Goal: Task Accomplishment & Management: Use online tool/utility

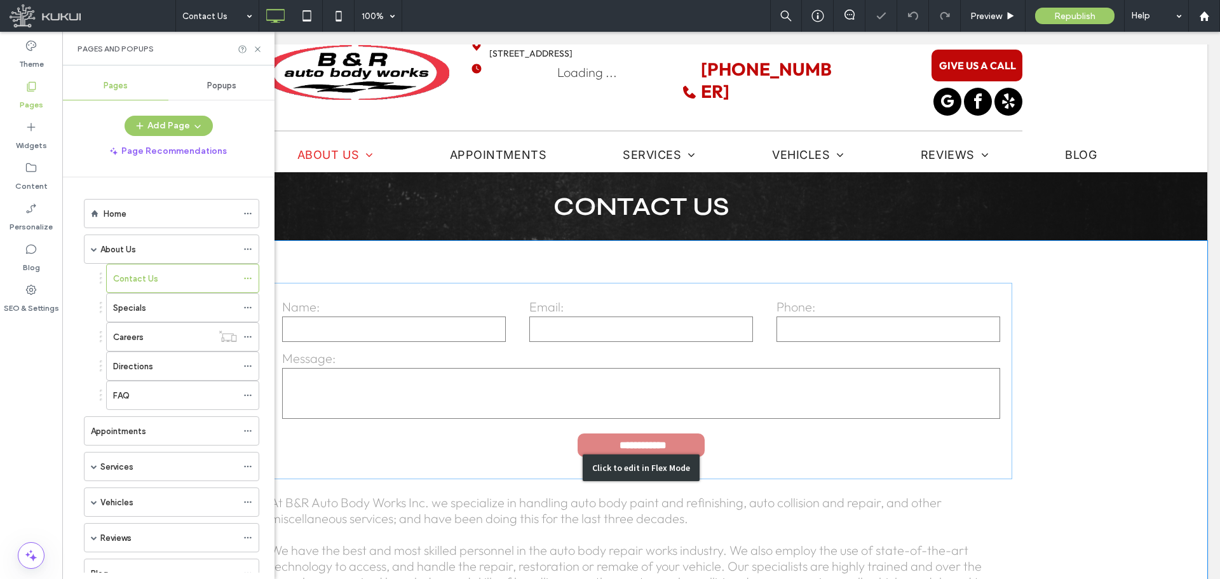
scroll to position [64, 0]
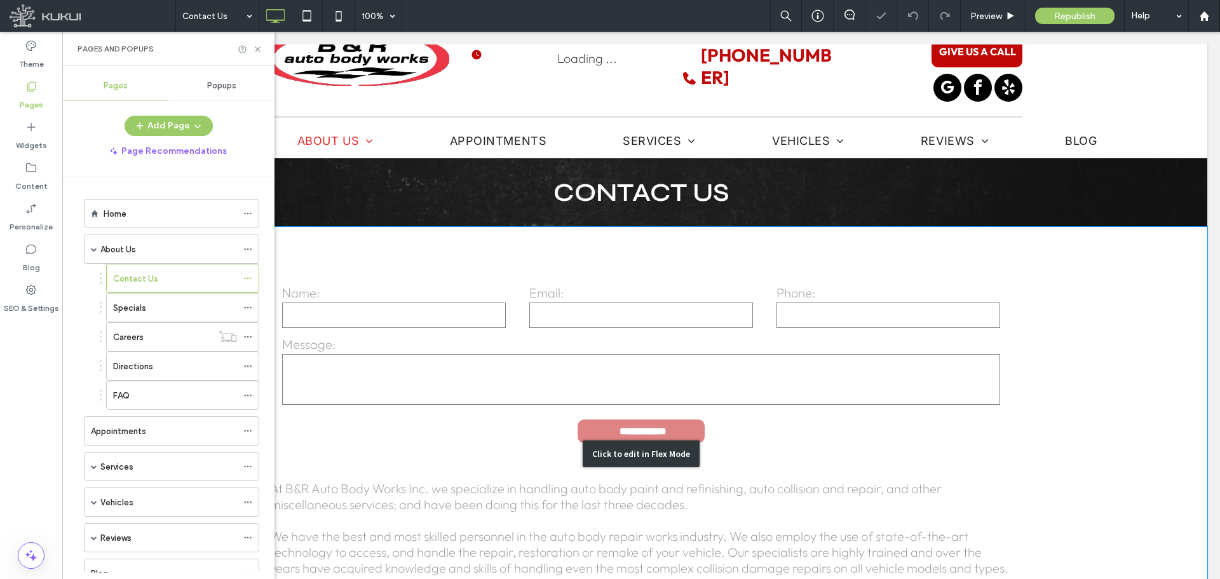
click at [536, 343] on div "Click to edit in Flex Mode" at bounding box center [641, 454] width 1133 height 454
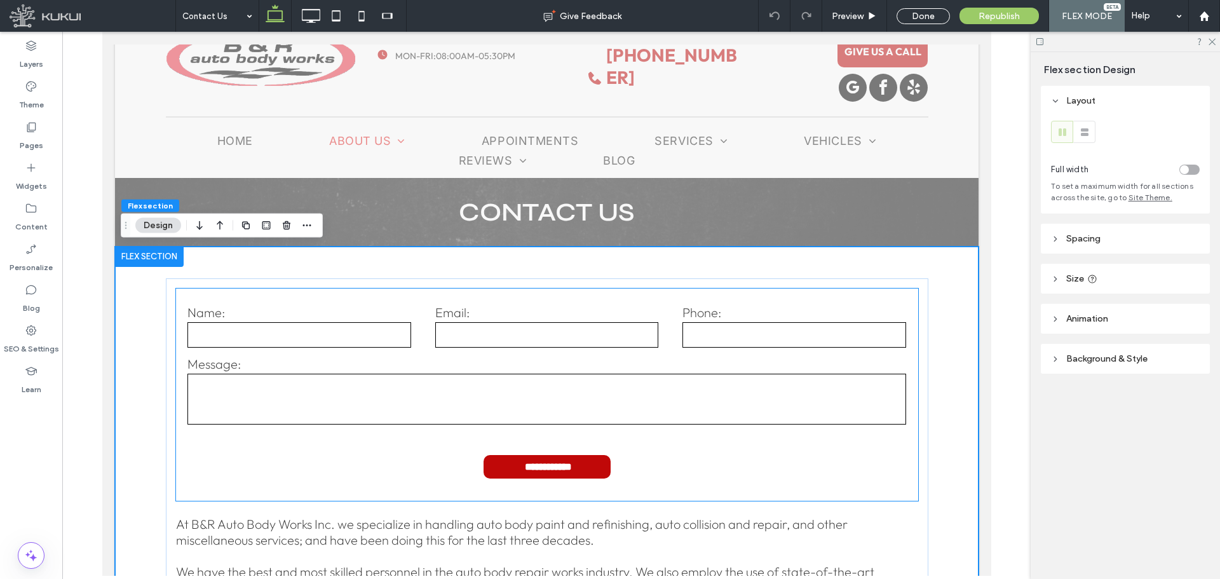
click at [532, 343] on input "email" at bounding box center [547, 334] width 224 height 25
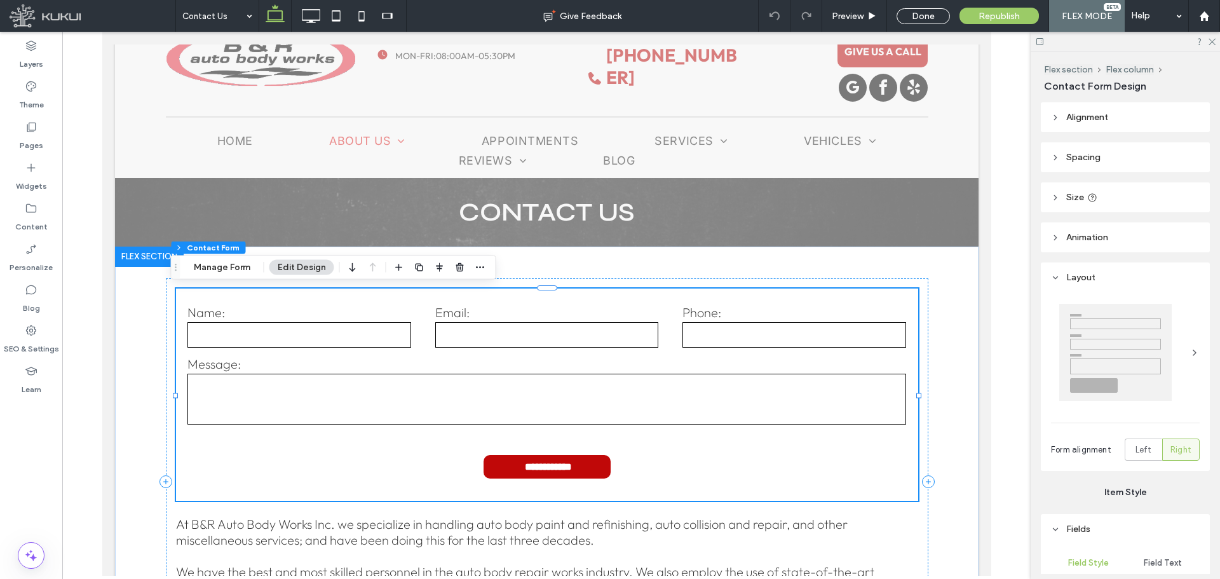
type input "*"
type input "***"
drag, startPoint x: 572, startPoint y: 343, endPoint x: 532, endPoint y: 343, distance: 40.0
click at [532, 343] on input "email" at bounding box center [547, 334] width 224 height 25
click at [233, 272] on button "Manage Form" at bounding box center [222, 267] width 73 height 15
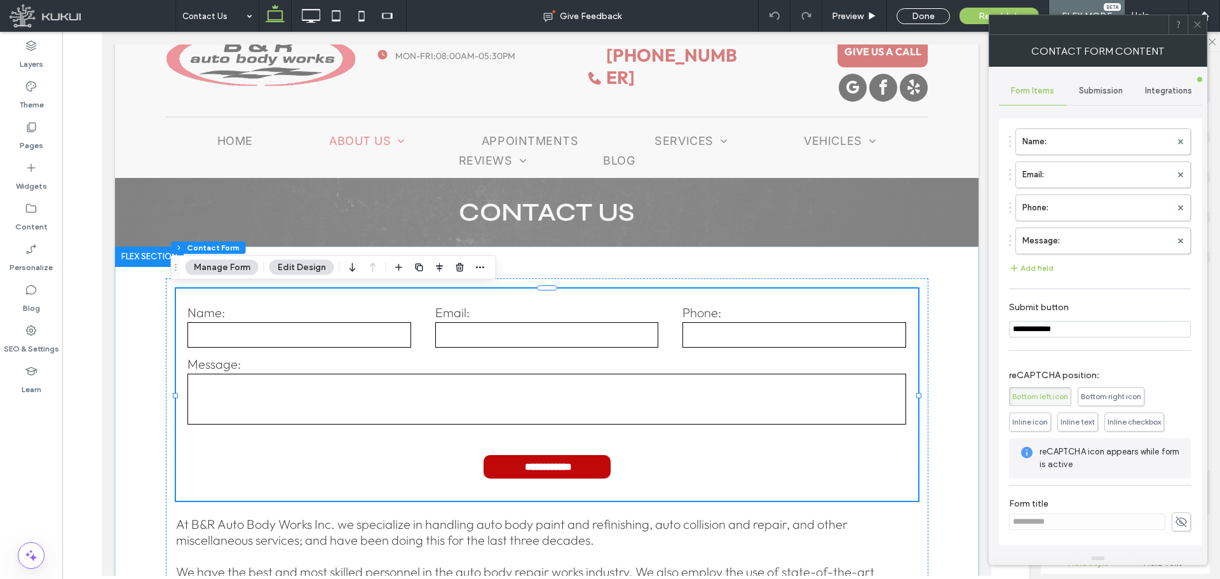
scroll to position [3, 0]
click at [1028, 269] on button "Add field" at bounding box center [1031, 268] width 44 height 15
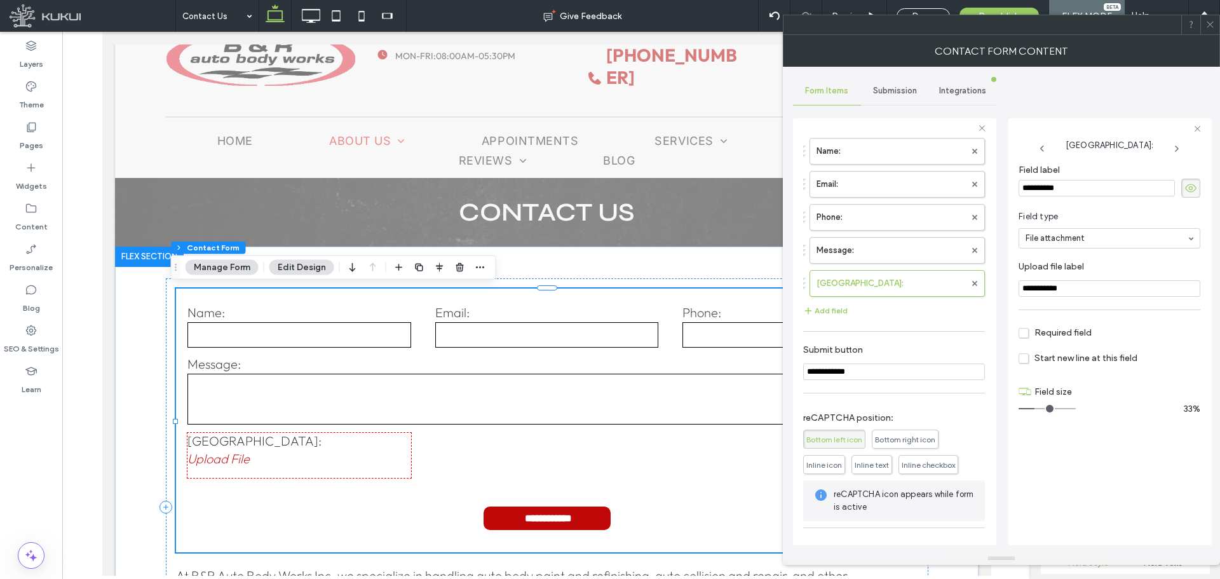
scroll to position [0, 0]
click at [913, 90] on span "Submission" at bounding box center [895, 91] width 44 height 10
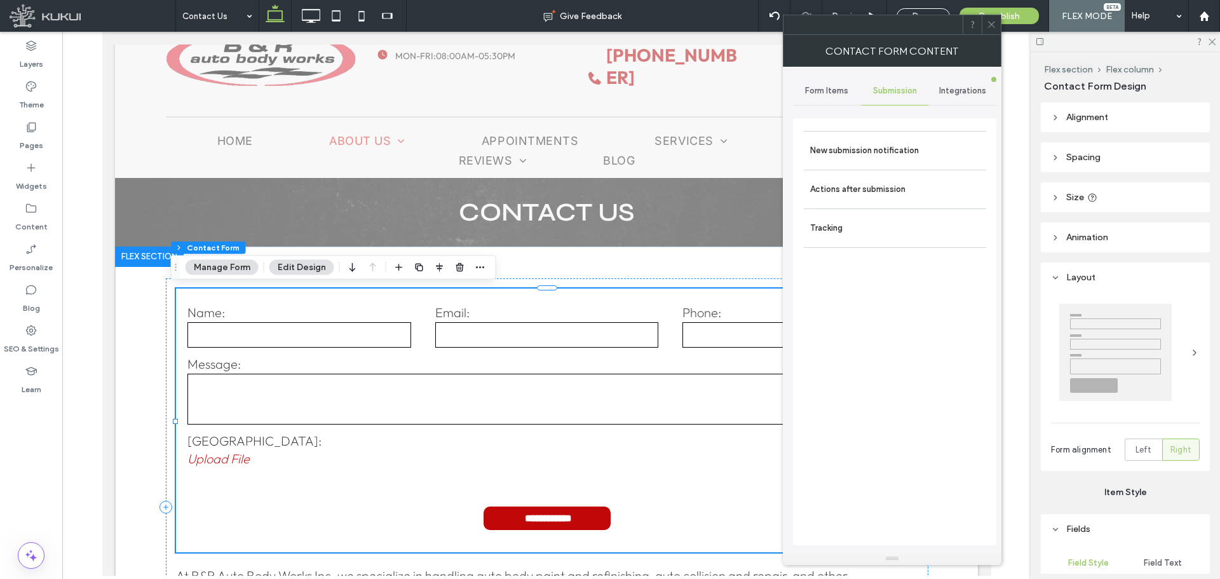
click at [951, 93] on span "Integrations" at bounding box center [962, 91] width 47 height 10
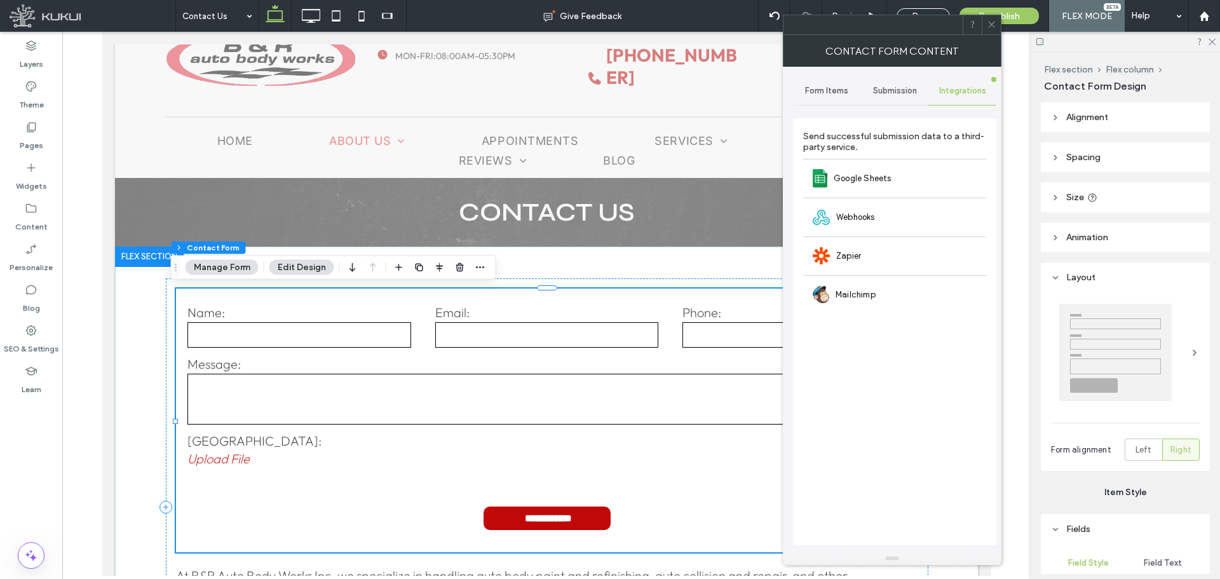
click at [822, 93] on span "Form Items" at bounding box center [826, 91] width 43 height 10
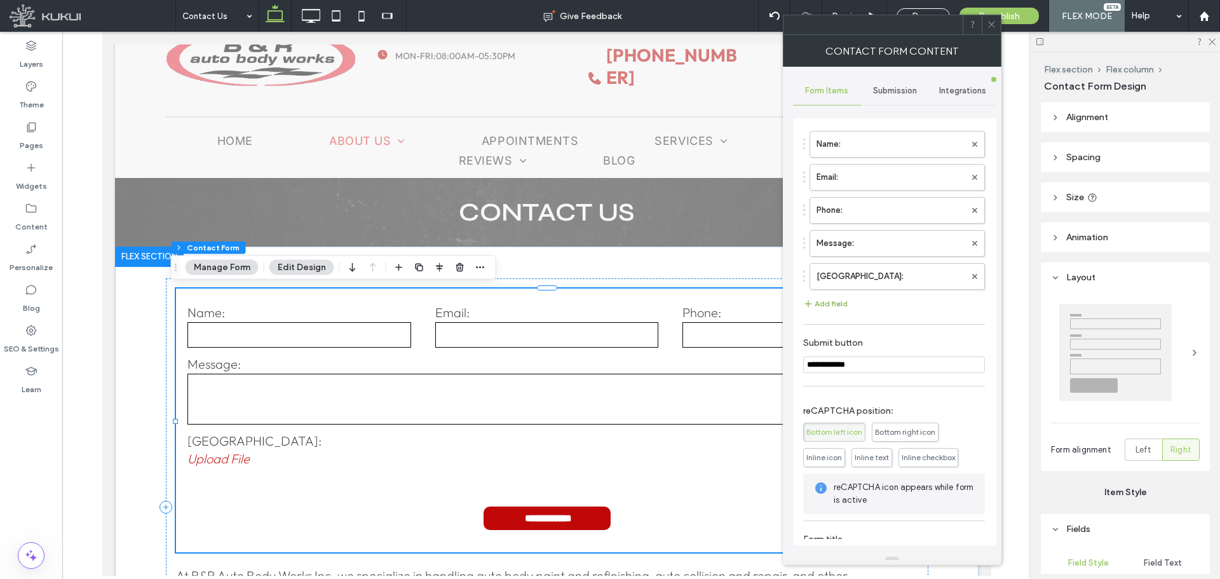
click at [838, 299] on button "Add field" at bounding box center [825, 303] width 44 height 15
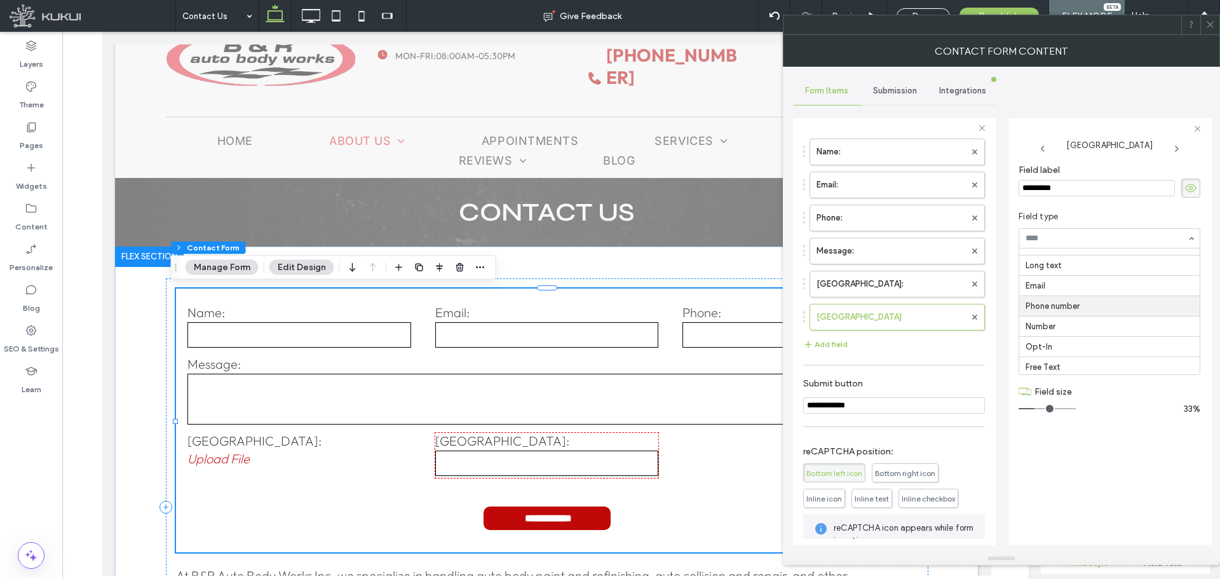
scroll to position [138, 0]
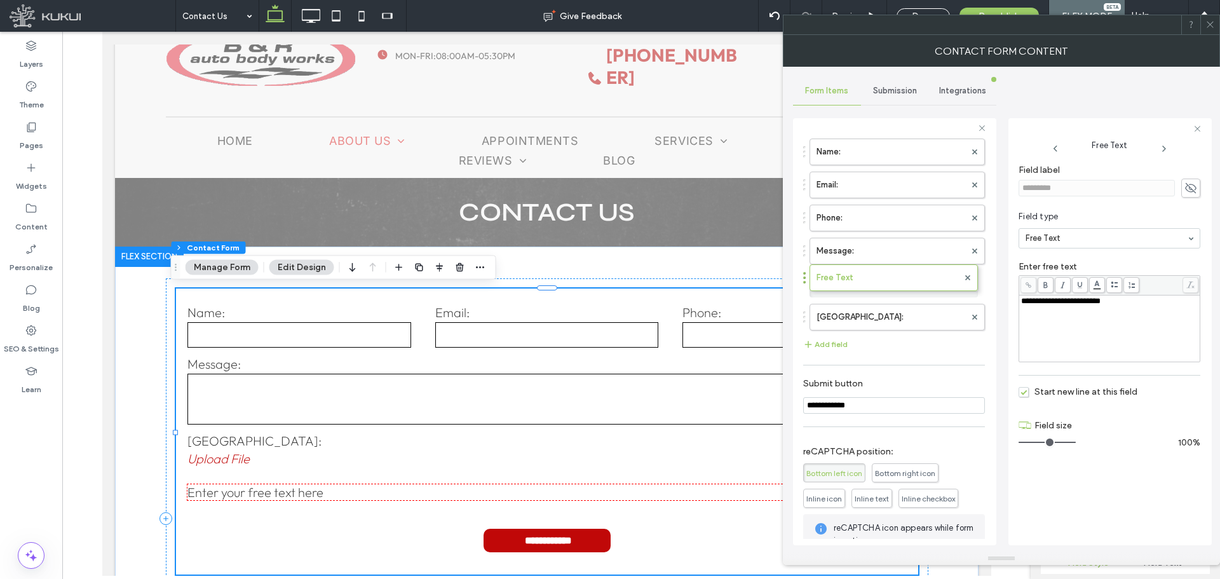
drag, startPoint x: 826, startPoint y: 316, endPoint x: 827, endPoint y: 270, distance: 45.8
click at [1102, 308] on div "**********" at bounding box center [1109, 329] width 177 height 64
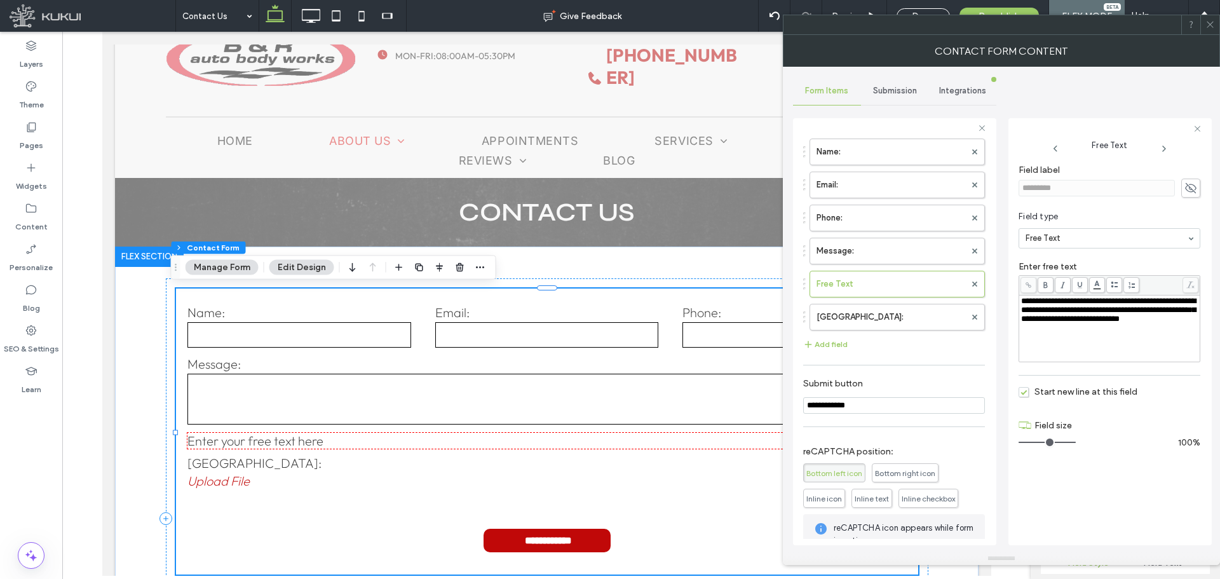
click at [1084, 365] on div "**********" at bounding box center [1110, 312] width 182 height 114
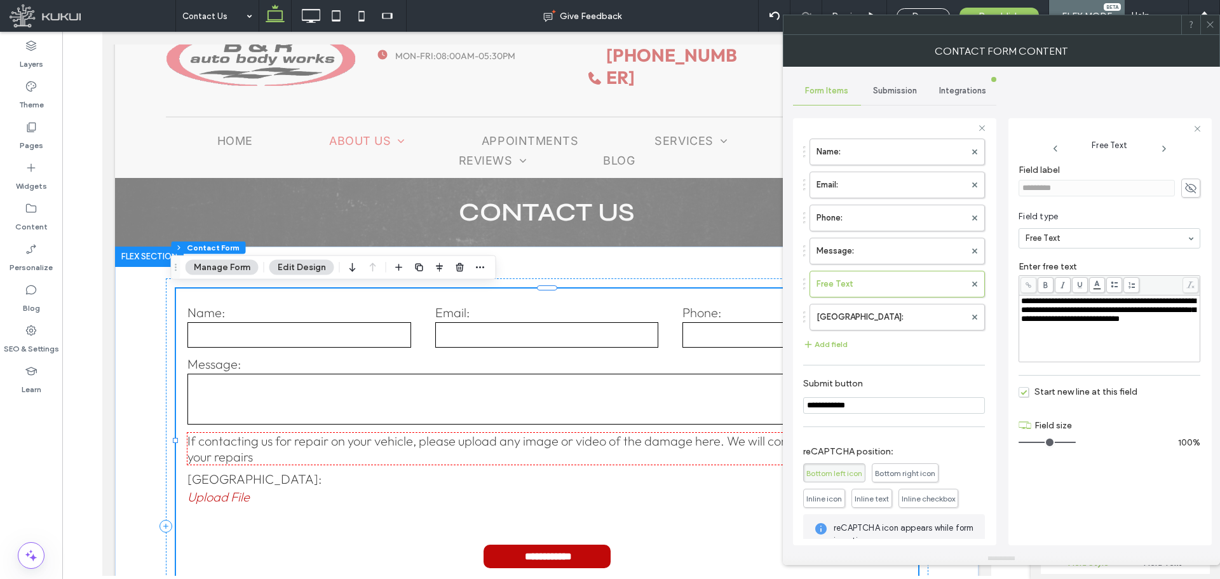
click at [1112, 324] on div "**********" at bounding box center [1109, 310] width 177 height 27
drag, startPoint x: 1079, startPoint y: 443, endPoint x: 1095, endPoint y: 443, distance: 15.9
click at [1094, 443] on div "100%" at bounding box center [1110, 442] width 182 height 11
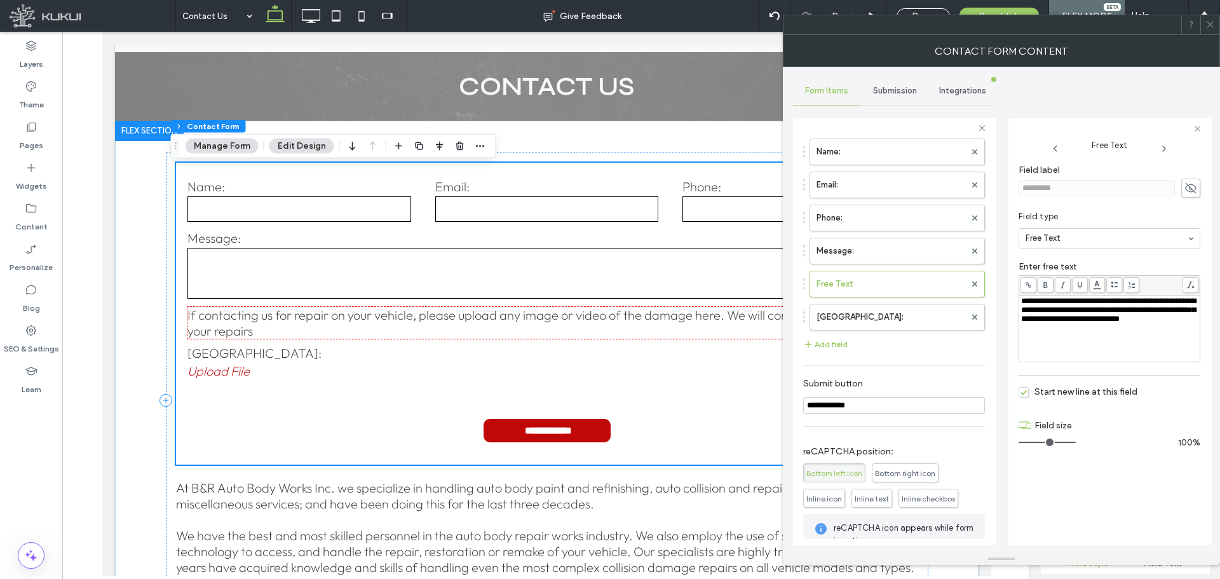
scroll to position [191, 0]
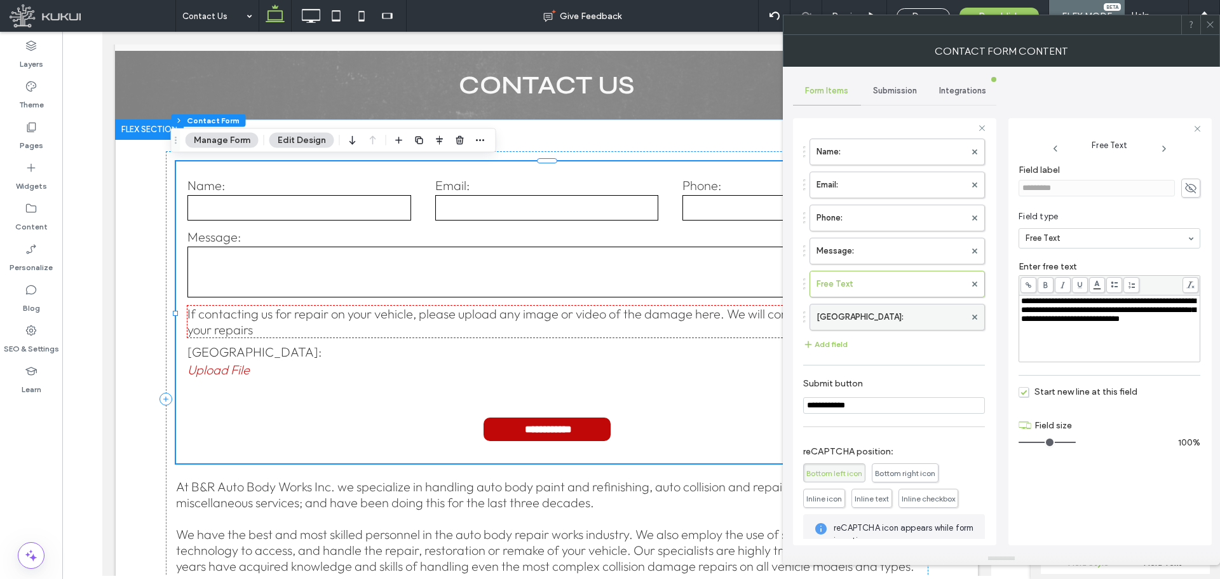
click at [873, 311] on label "[GEOGRAPHIC_DATA]:" at bounding box center [891, 316] width 149 height 25
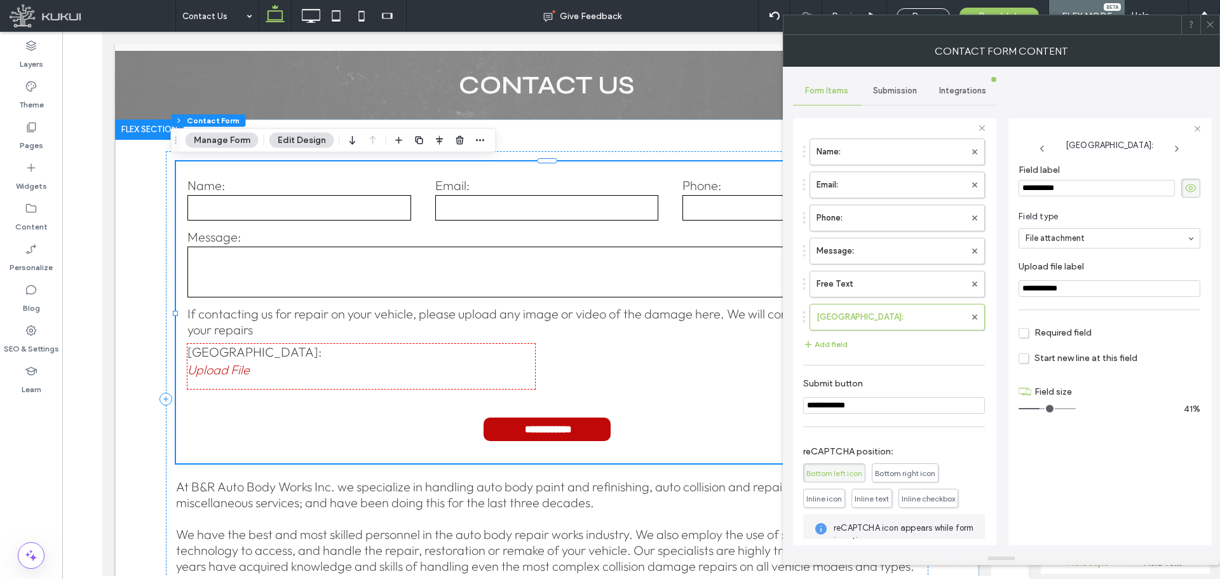
drag, startPoint x: 1037, startPoint y: 405, endPoint x: 1044, endPoint y: 407, distance: 6.6
click at [1044, 408] on input "range" at bounding box center [1047, 408] width 57 height 1
drag, startPoint x: 1044, startPoint y: 409, endPoint x: 1034, endPoint y: 409, distance: 9.5
type input "*"
click at [1034, 409] on input "range" at bounding box center [1047, 408] width 57 height 1
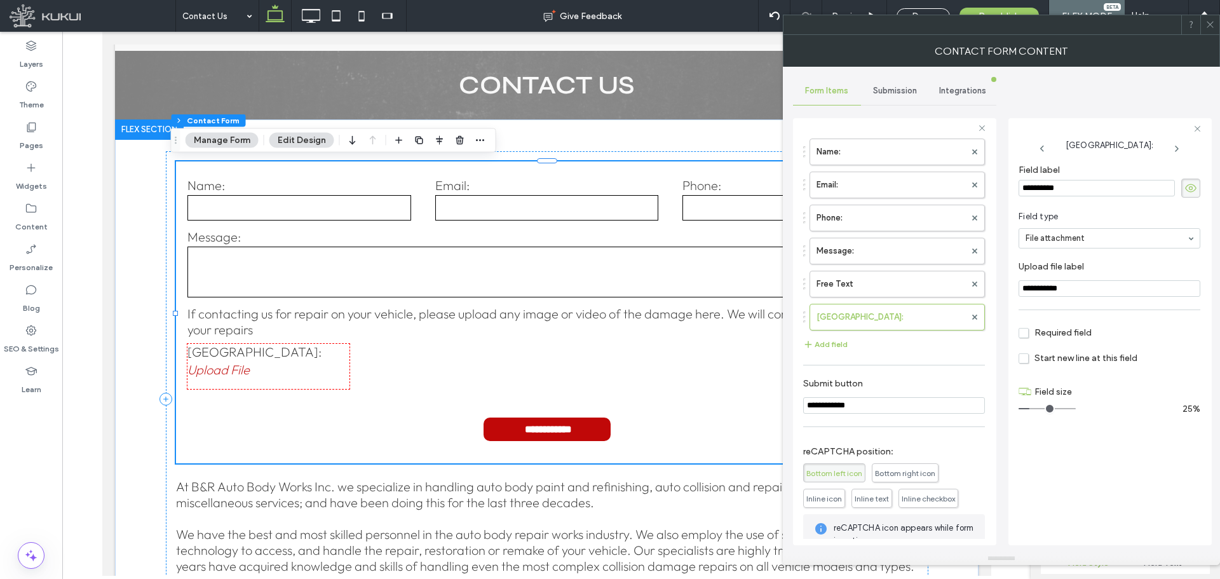
drag, startPoint x: 1086, startPoint y: 186, endPoint x: 1012, endPoint y: 189, distance: 74.4
click at [1012, 189] on div "**********" at bounding box center [1110, 331] width 203 height 427
type input "**********"
click at [1188, 322] on section "Required field" at bounding box center [1110, 333] width 182 height 32
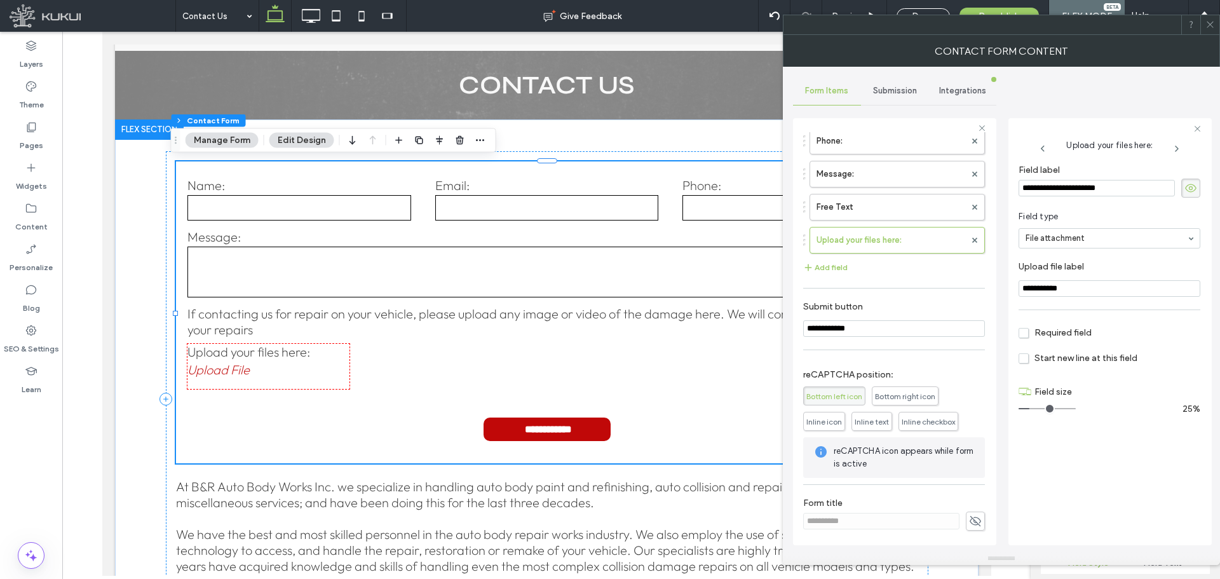
click at [1207, 22] on icon at bounding box center [1211, 25] width 10 height 10
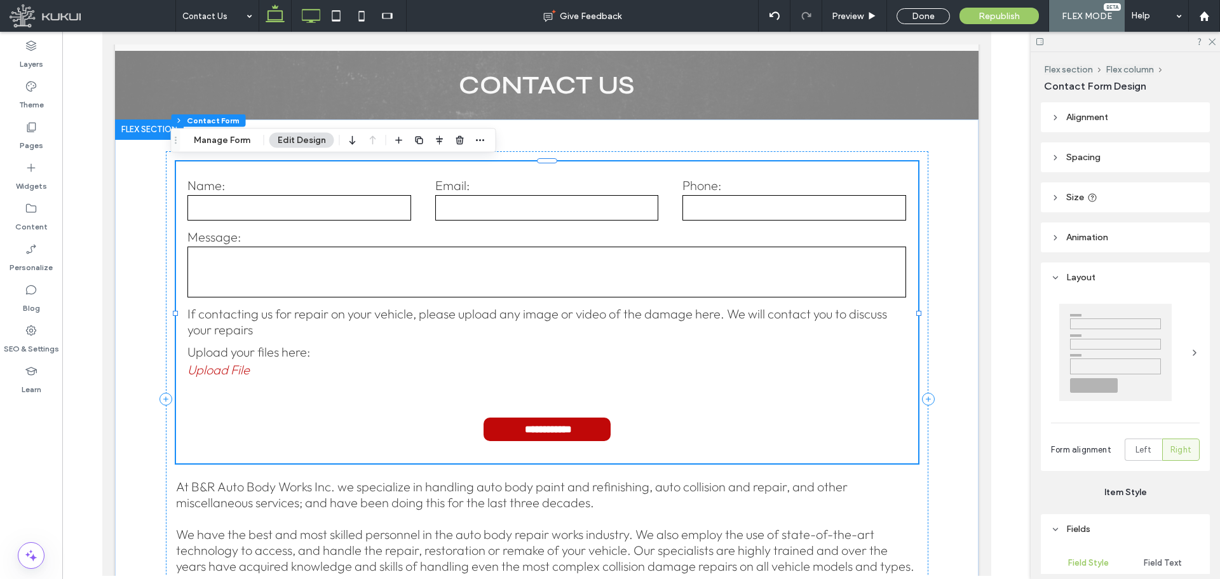
click at [310, 13] on icon at bounding box center [310, 15] width 25 height 25
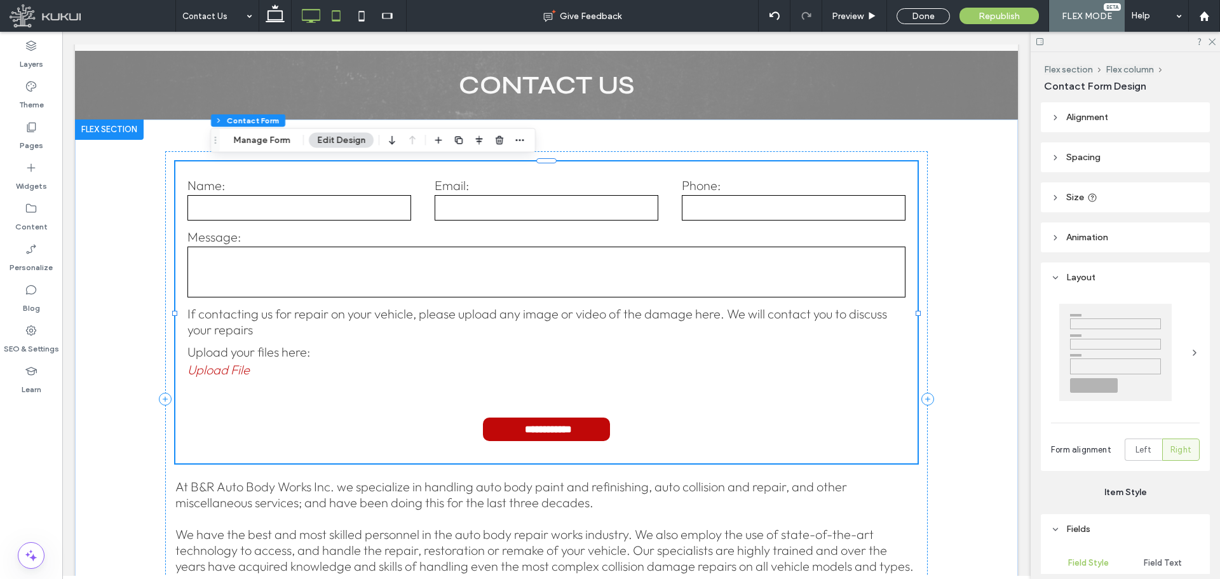
click at [336, 18] on icon at bounding box center [336, 15] width 25 height 25
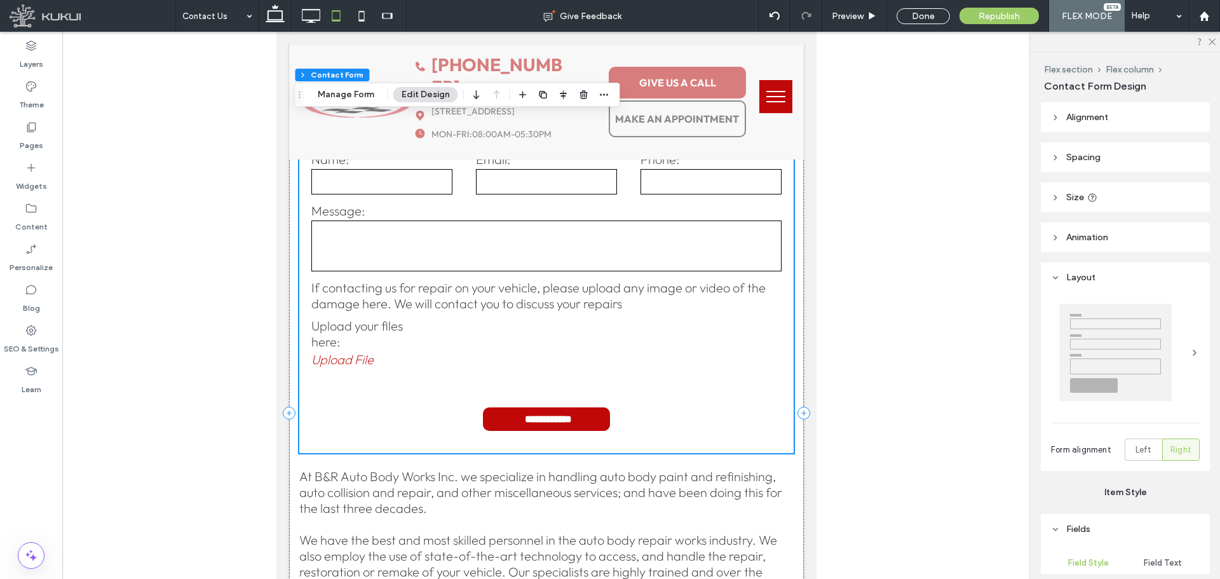
scroll to position [64, 0]
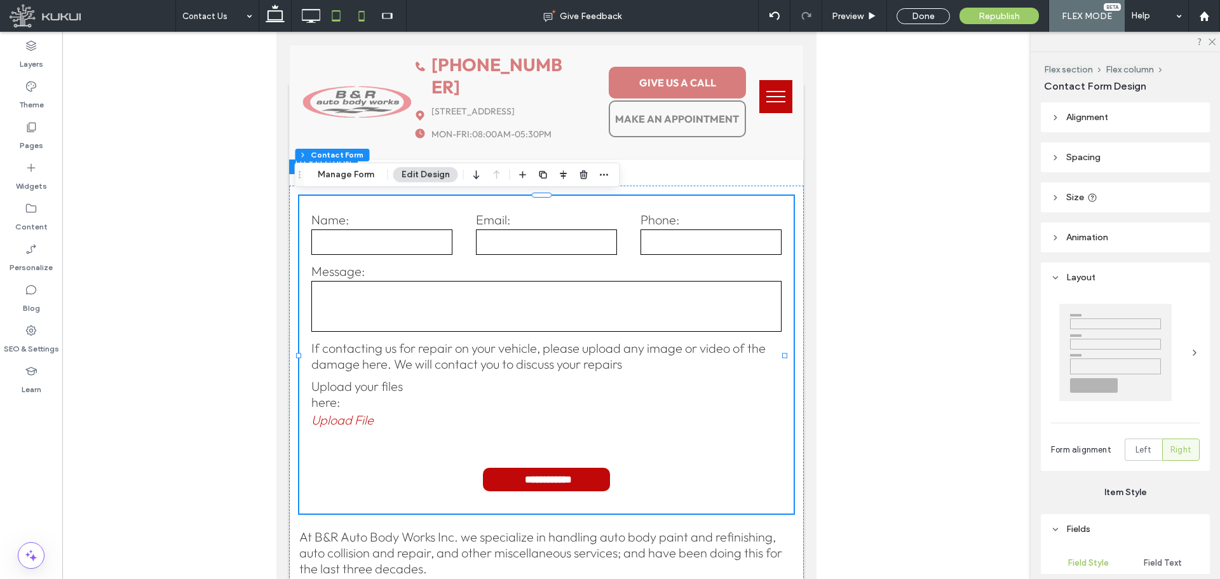
click at [358, 18] on icon at bounding box center [361, 15] width 25 height 25
type input "***"
type input "*"
type input "***"
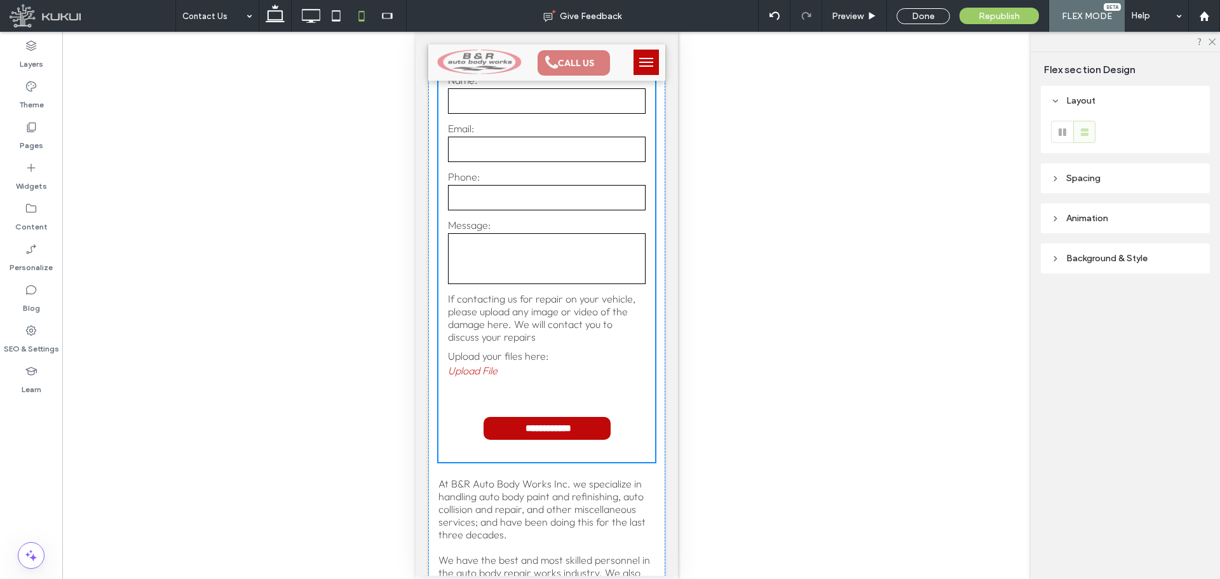
scroll to position [0, 0]
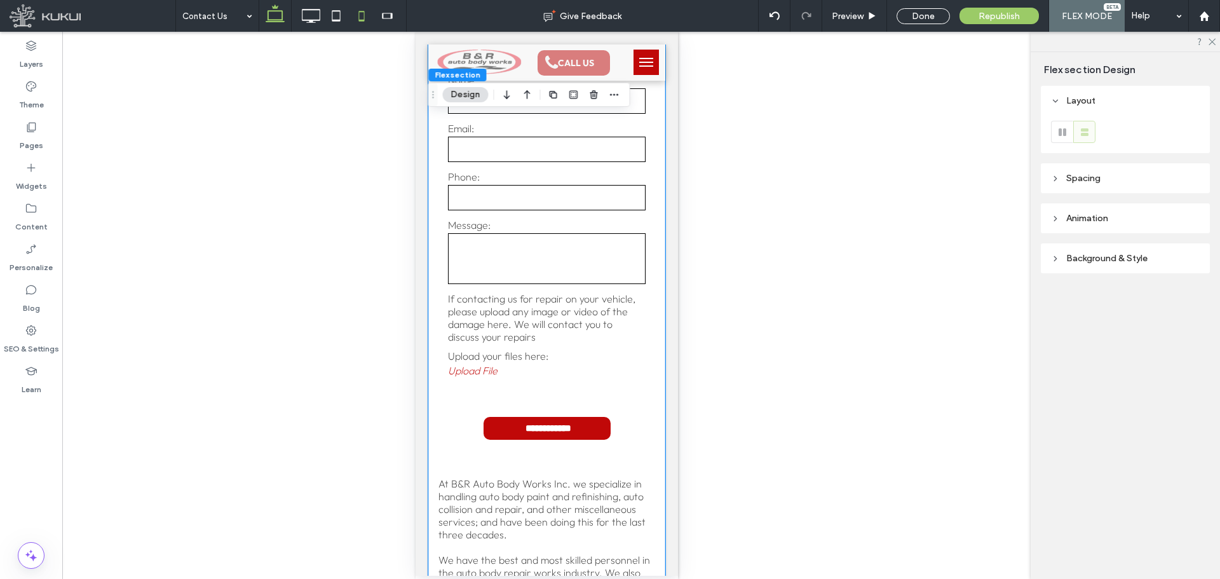
click at [272, 14] on icon at bounding box center [274, 15] width 25 height 25
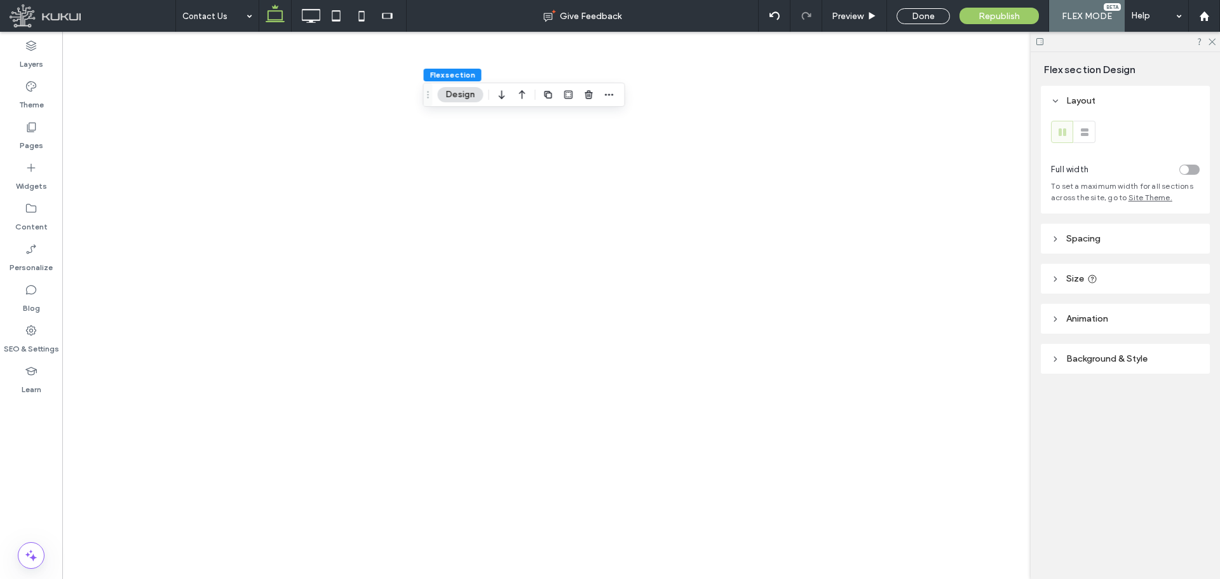
type input "**"
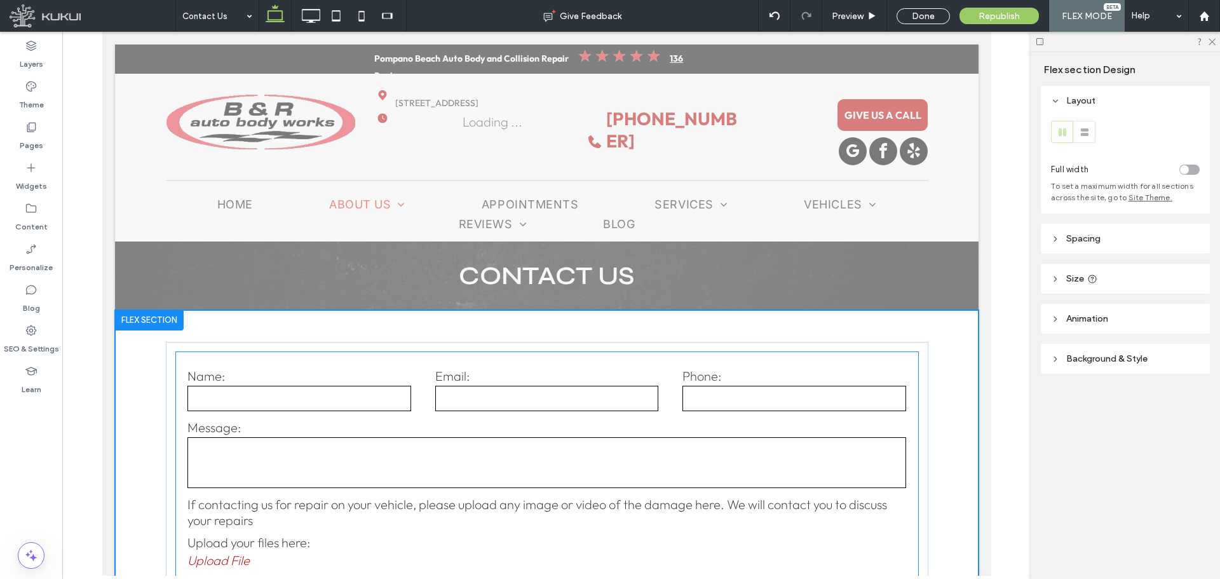
scroll to position [278, 0]
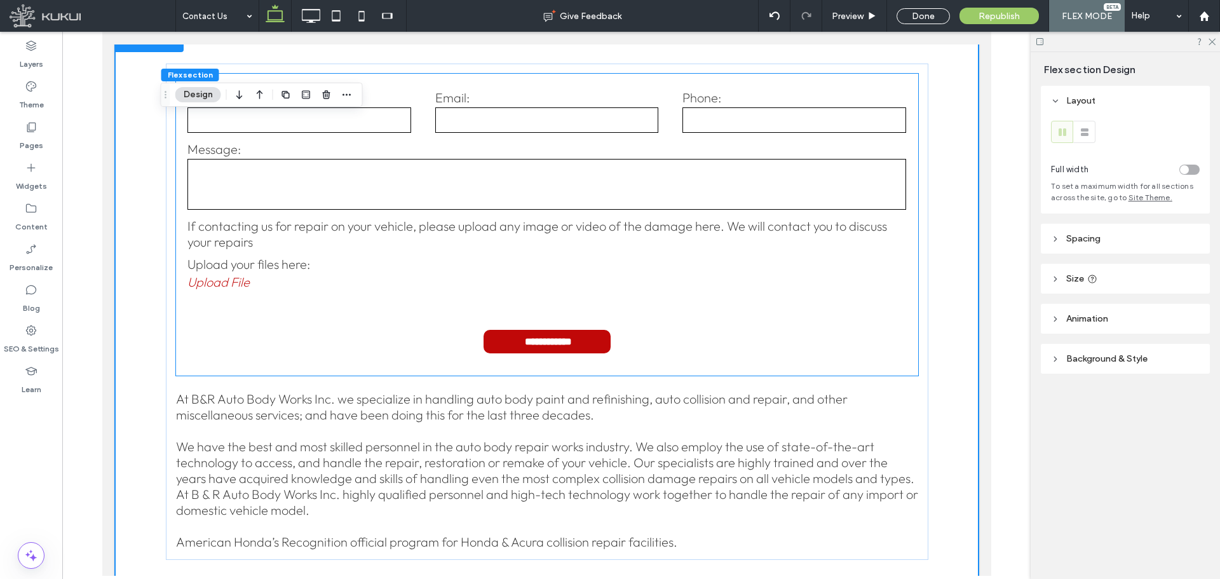
click at [508, 245] on p "If contacting us for repair on your vehicle, please upload any image or video o…" at bounding box center [546, 234] width 719 height 32
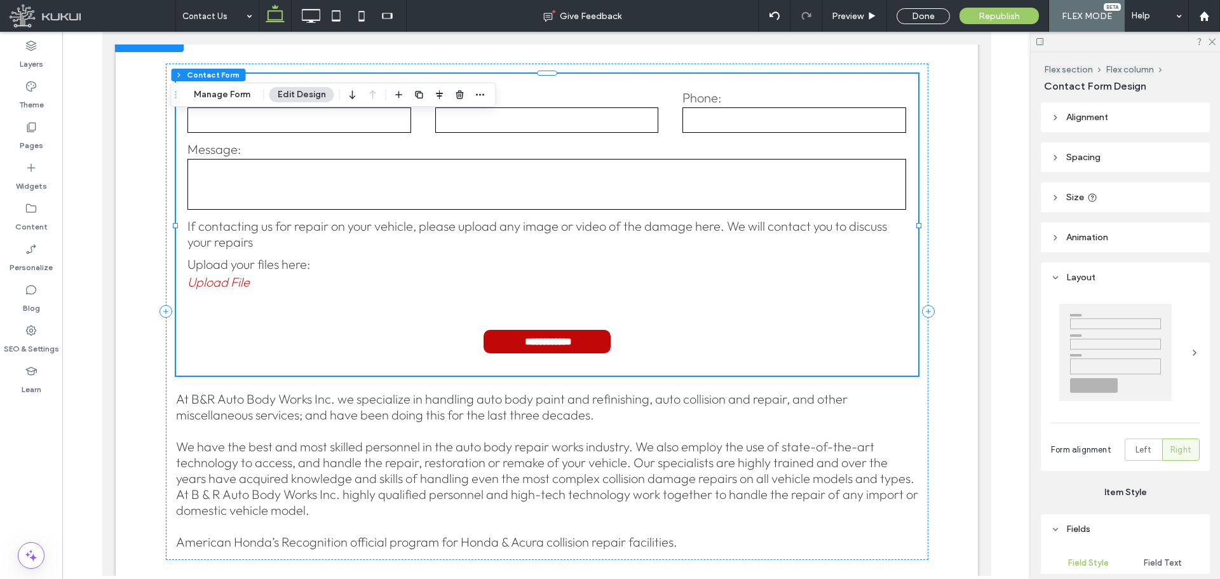
type input "*"
type input "***"
click at [508, 245] on p "If contacting us for repair on your vehicle, please upload any image or video o…" at bounding box center [546, 234] width 719 height 32
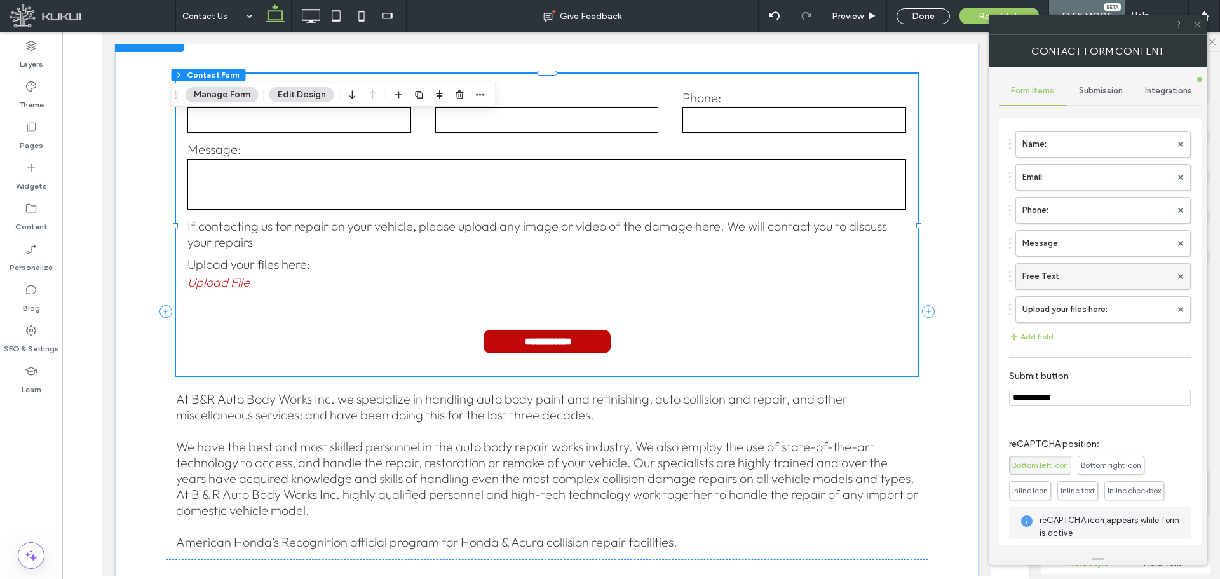
click at [1108, 268] on label "Free Text" at bounding box center [1097, 276] width 149 height 25
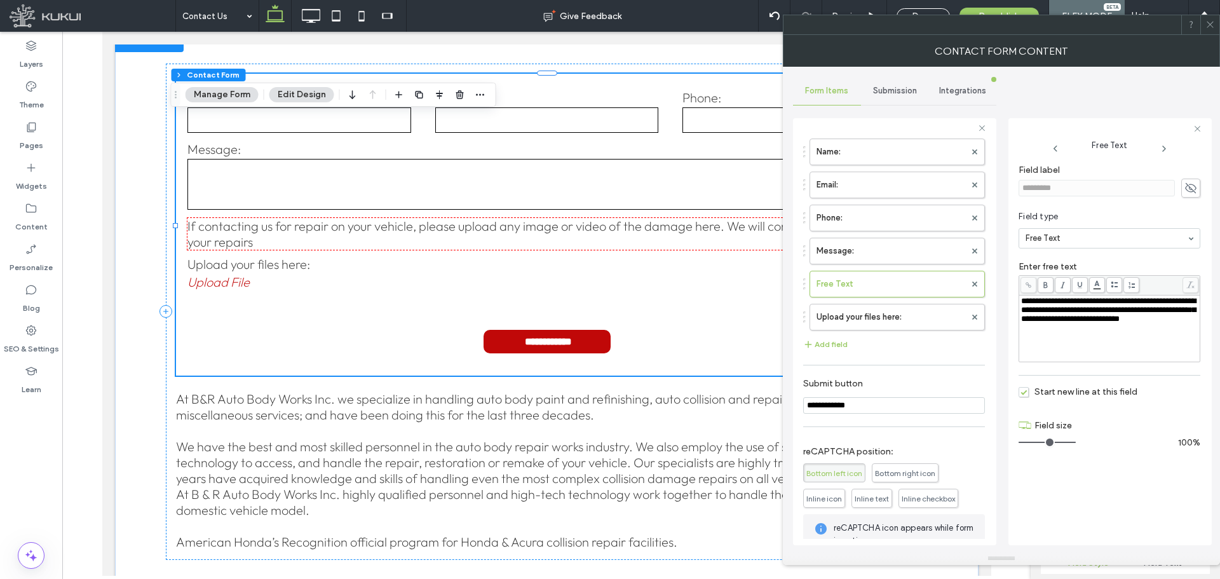
click at [1072, 315] on span "**********" at bounding box center [1108, 310] width 175 height 26
click at [1066, 283] on icon at bounding box center [1062, 285] width 7 height 7
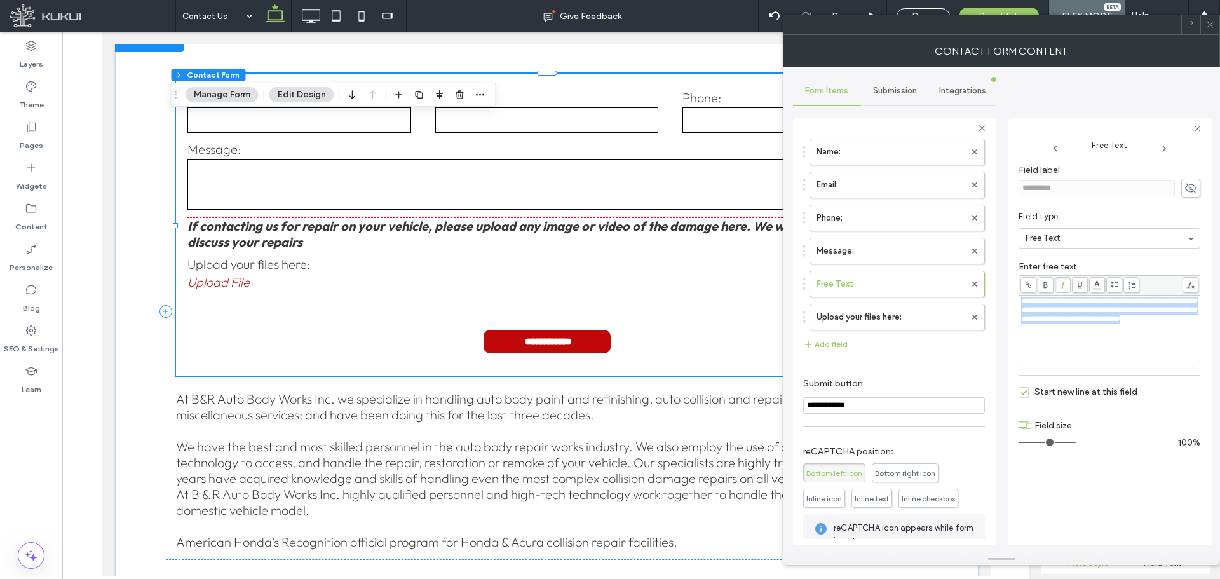
click at [1050, 285] on span at bounding box center [1046, 285] width 16 height 16
click at [1048, 285] on icon at bounding box center [1045, 285] width 7 height 7
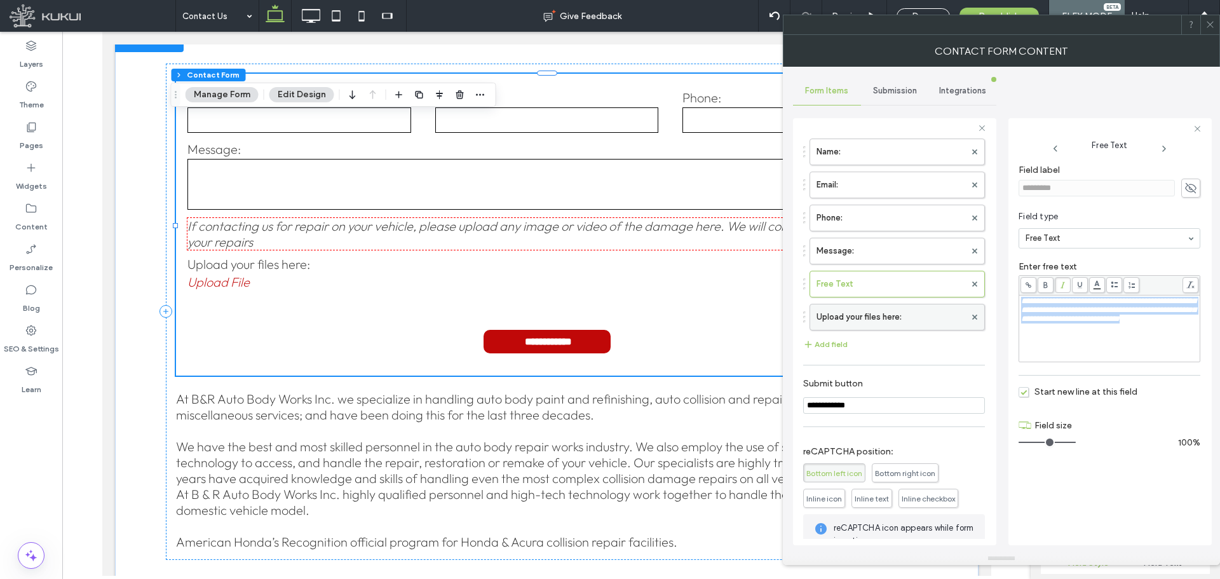
click at [841, 320] on label "Upload your files here:" at bounding box center [891, 316] width 149 height 25
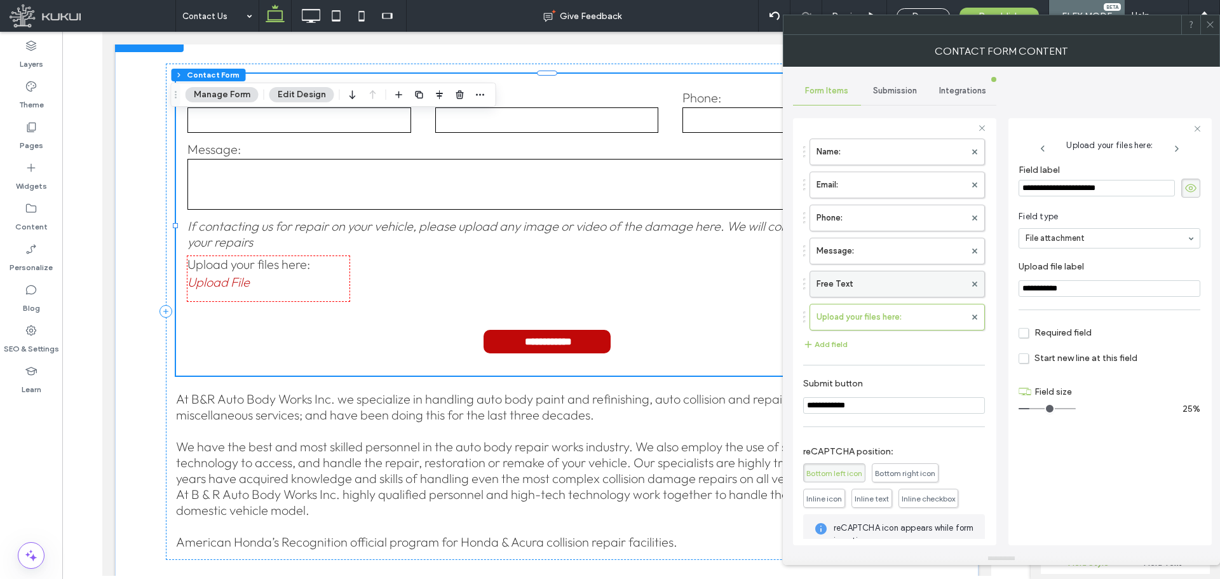
click at [909, 287] on label "Free Text" at bounding box center [891, 283] width 149 height 25
type input "**"
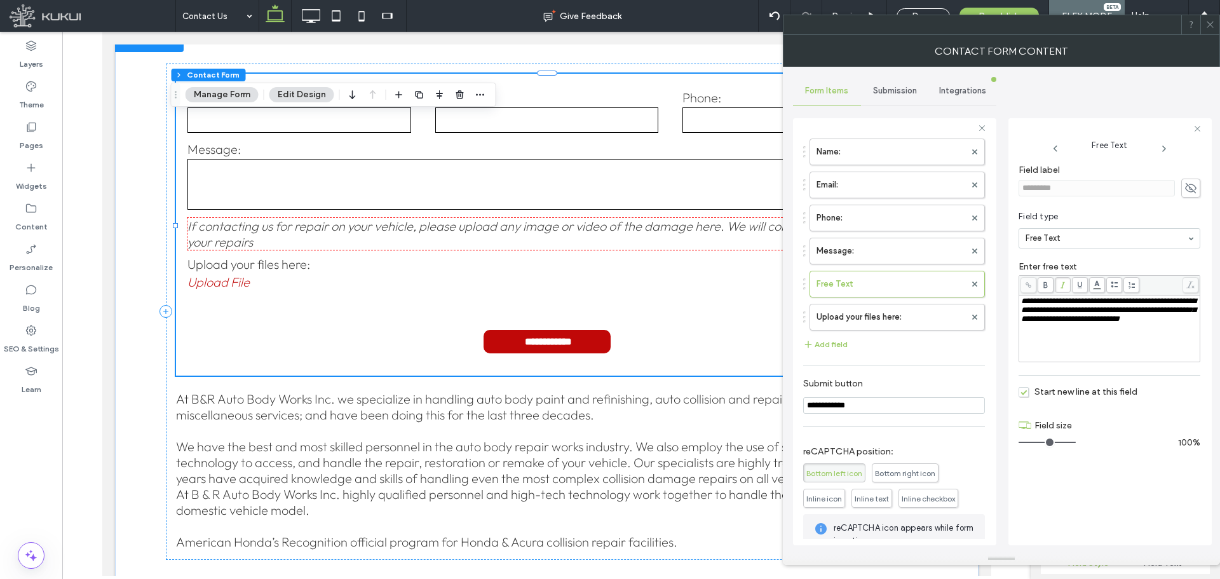
click at [1212, 33] on span at bounding box center [1211, 24] width 10 height 19
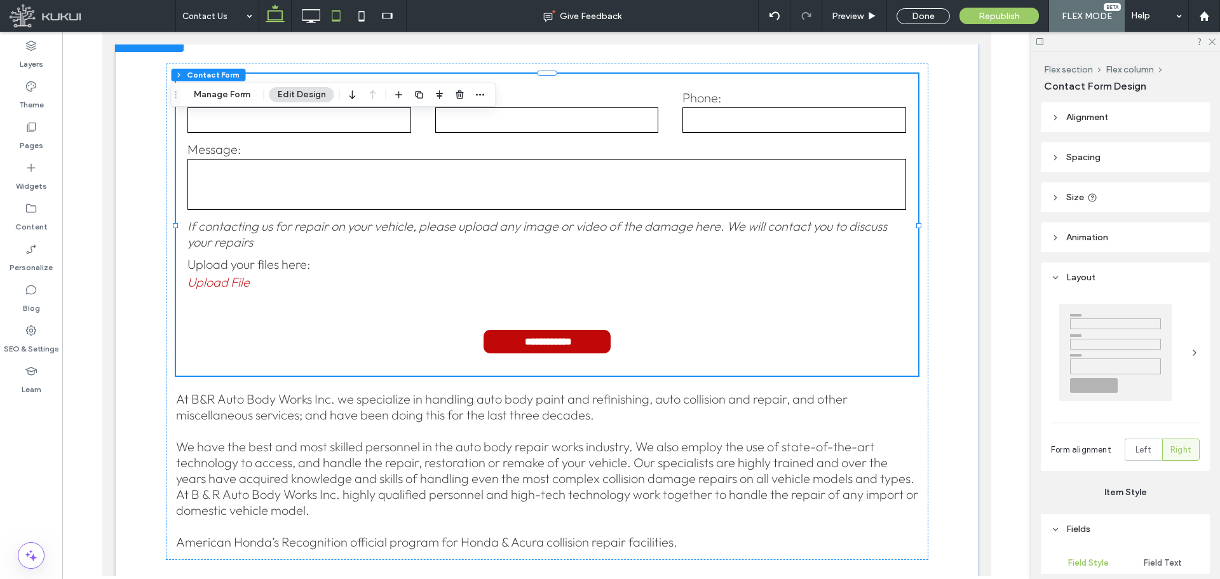
click at [330, 19] on icon at bounding box center [336, 15] width 25 height 25
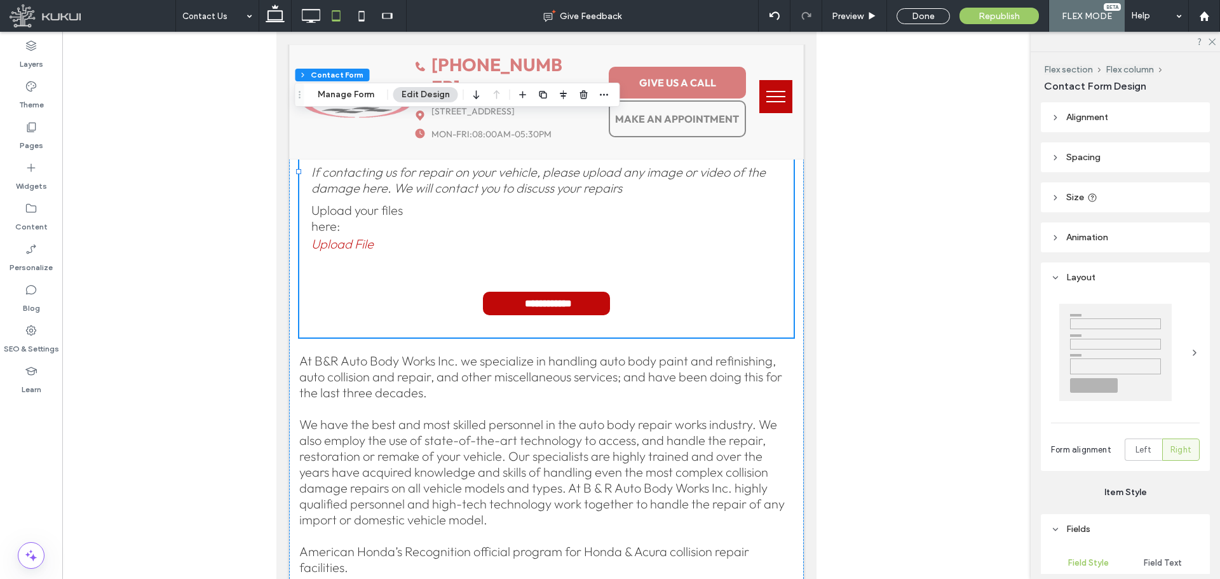
scroll to position [198, 0]
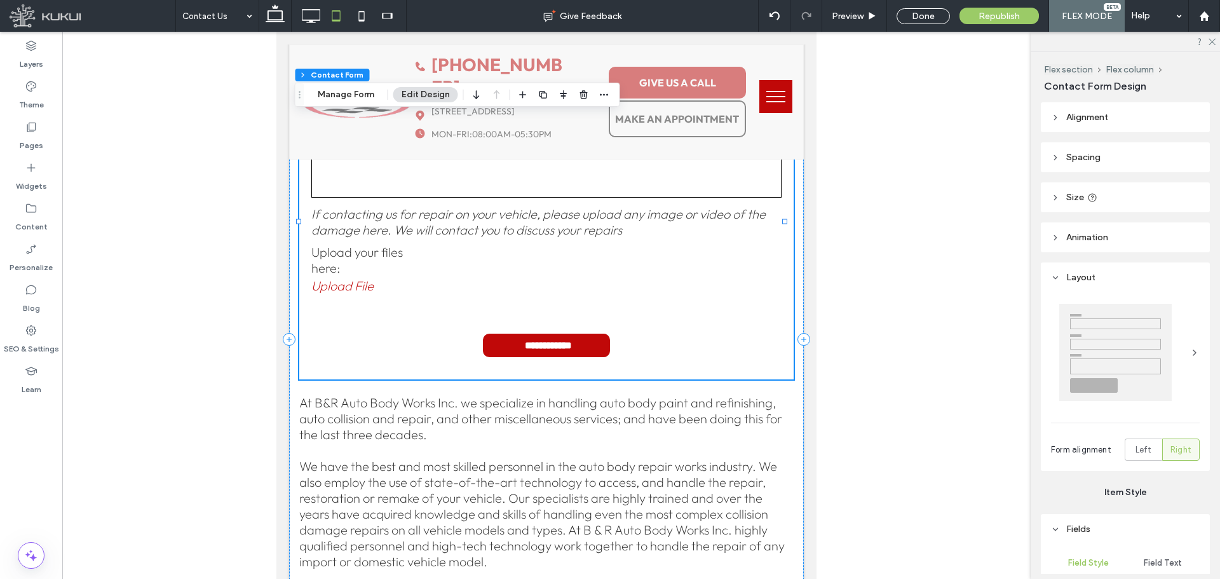
click at [368, 271] on label "Upload your files here:" at bounding box center [361, 260] width 100 height 32
click at [360, 93] on button "Manage Form" at bounding box center [346, 94] width 73 height 15
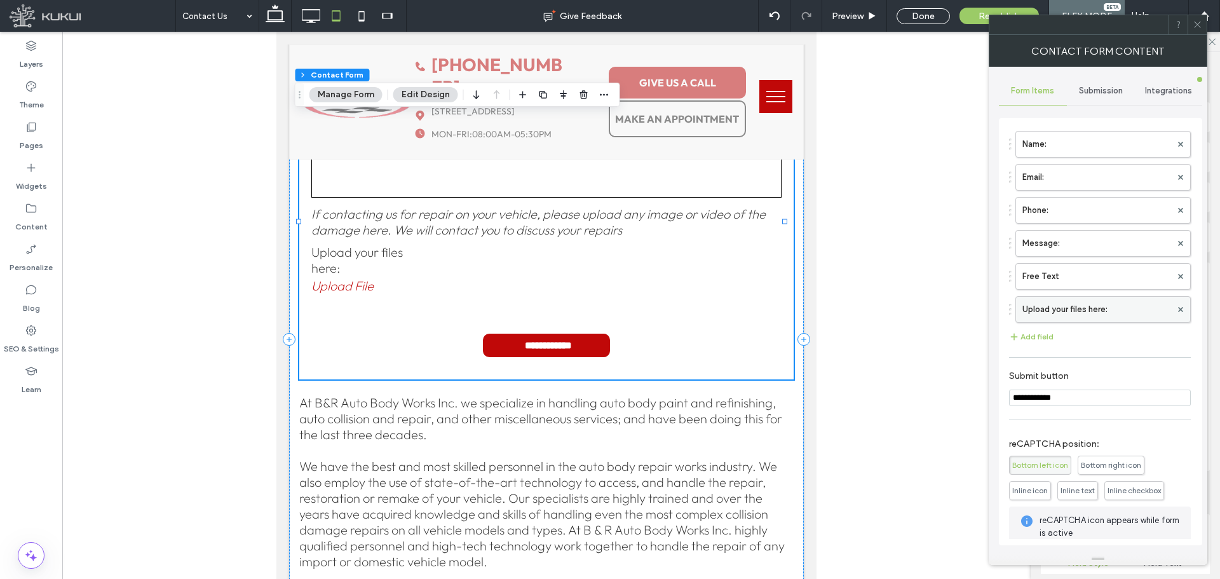
click at [1051, 305] on label "Upload your files here:" at bounding box center [1097, 309] width 149 height 25
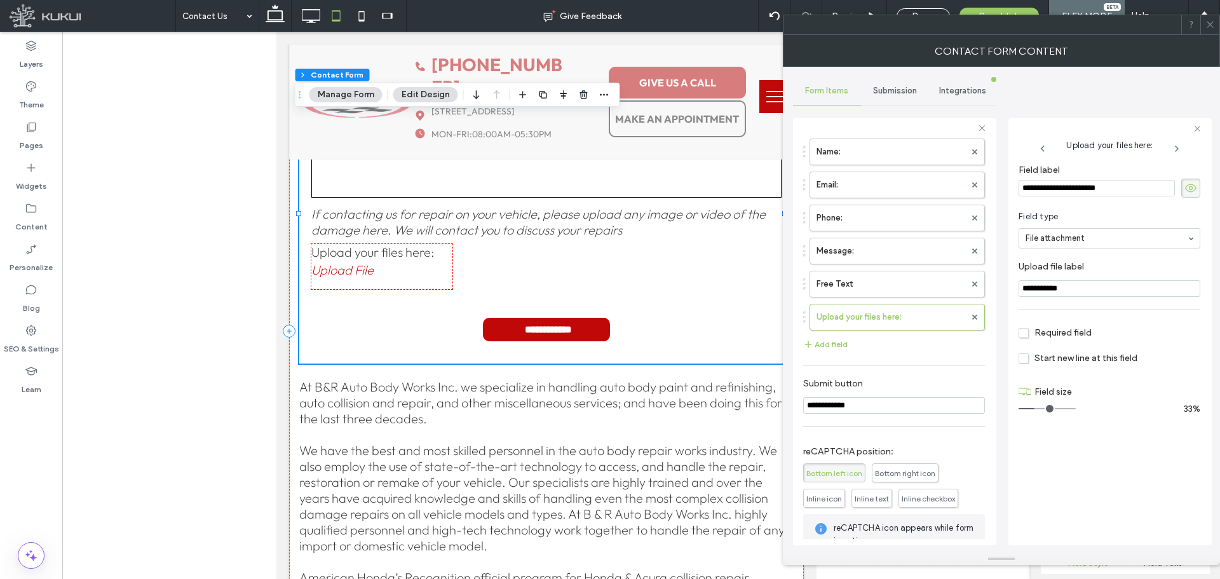
drag, startPoint x: 1032, startPoint y: 408, endPoint x: 1040, endPoint y: 410, distance: 9.1
click at [1040, 409] on input "range" at bounding box center [1047, 408] width 57 height 1
type input "*"
click at [1046, 409] on input "range" at bounding box center [1047, 408] width 57 height 1
click at [1072, 446] on div "**********" at bounding box center [1110, 318] width 182 height 320
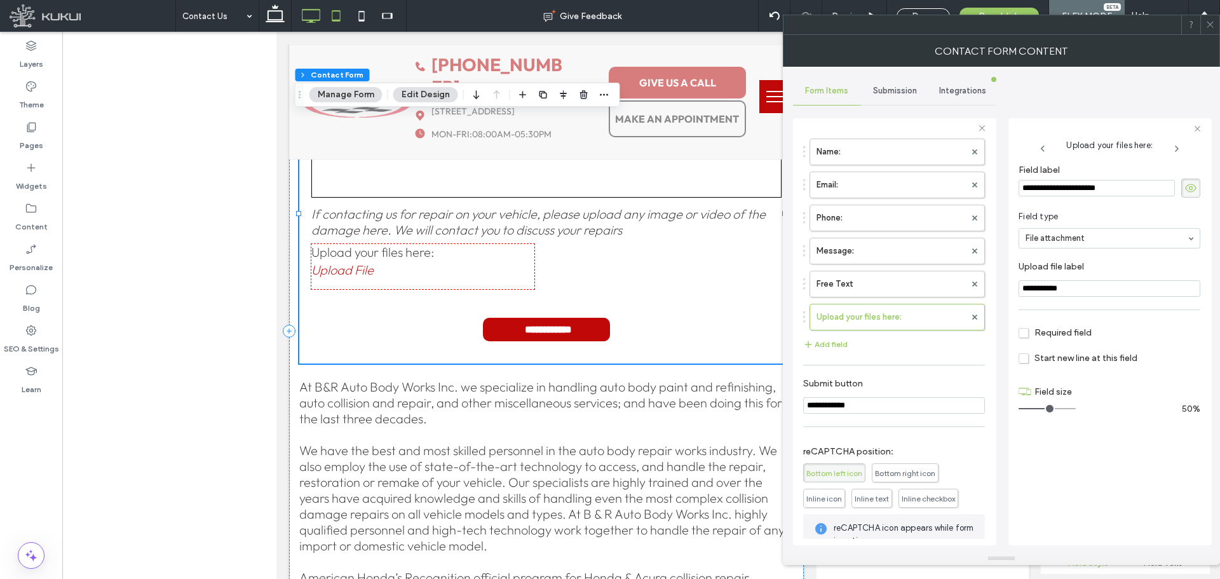
click at [318, 16] on icon at bounding box center [310, 15] width 25 height 25
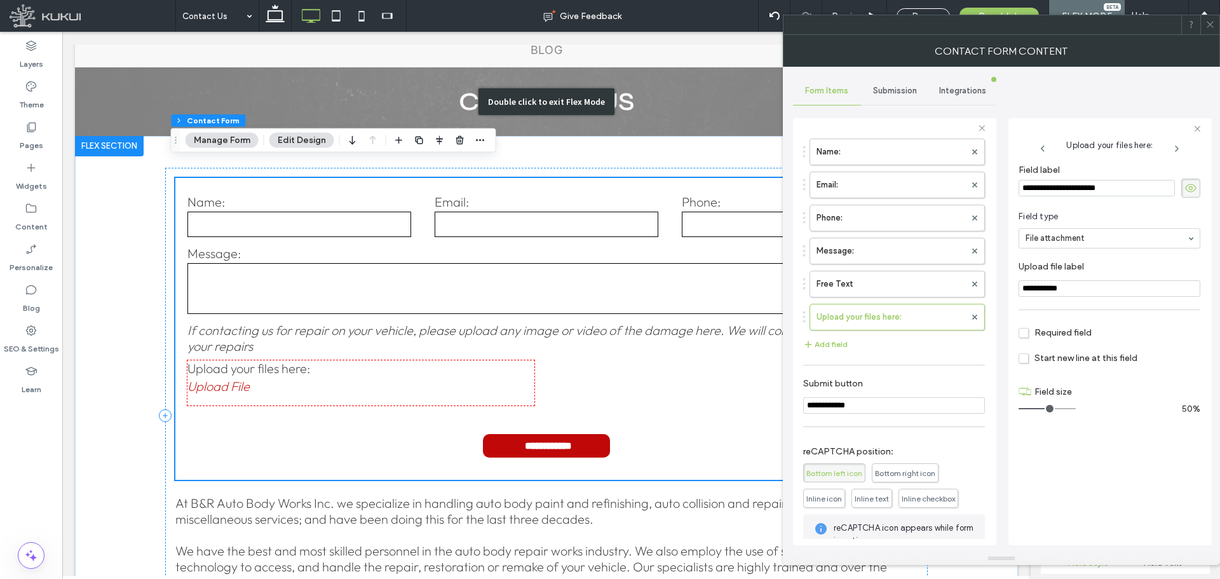
scroll to position [191, 0]
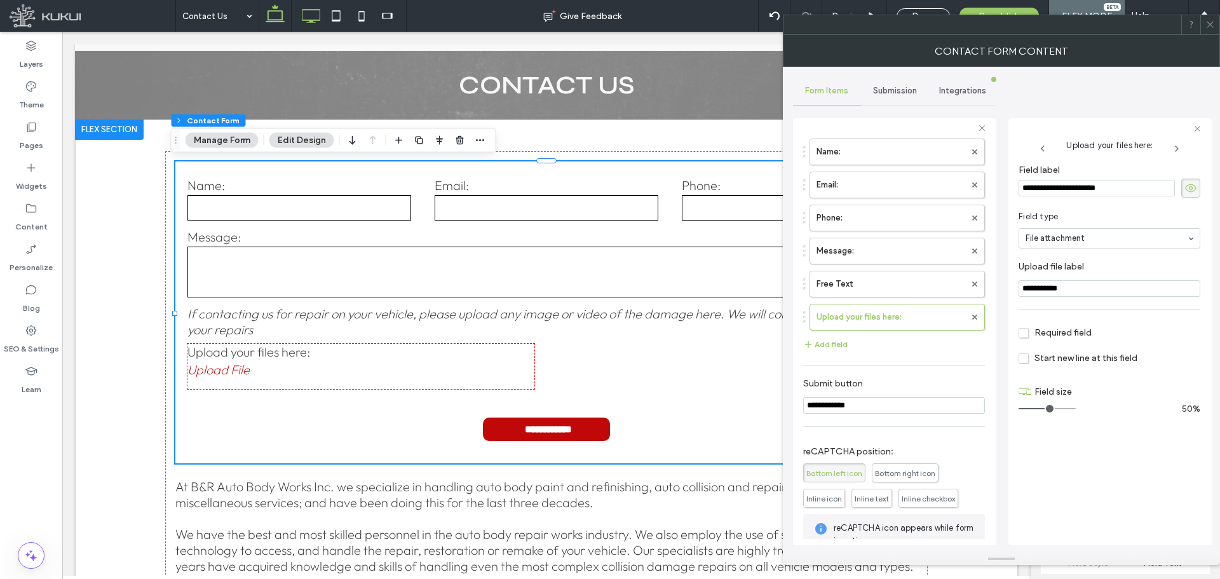
click at [279, 15] on icon at bounding box center [274, 15] width 25 height 25
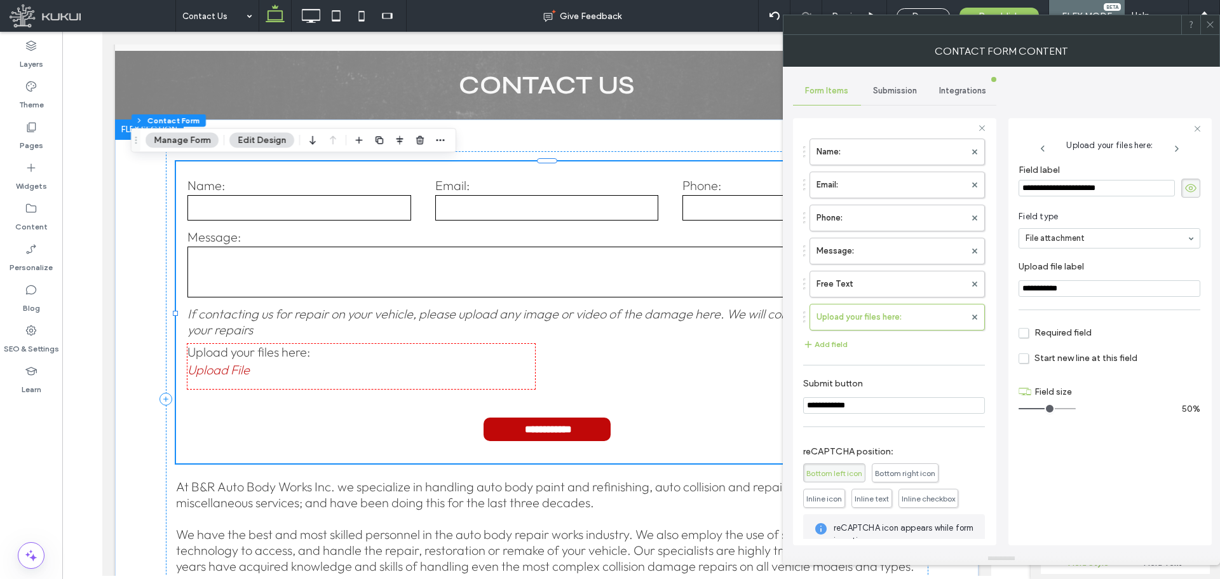
click at [1213, 25] on icon at bounding box center [1211, 25] width 10 height 10
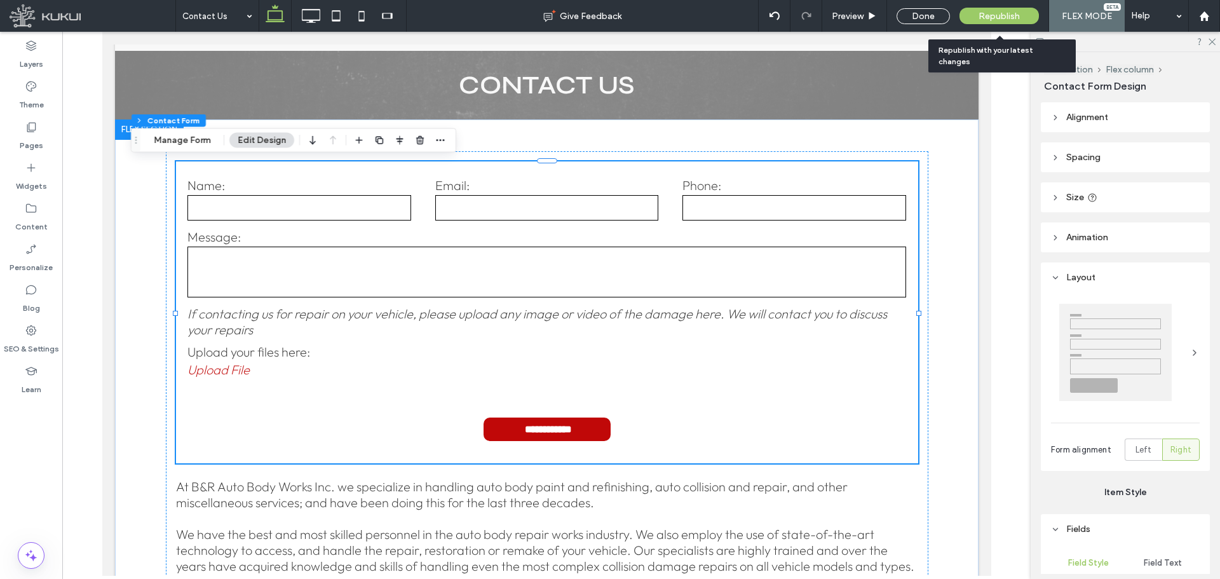
click at [991, 11] on span "Republish" at bounding box center [999, 16] width 41 height 11
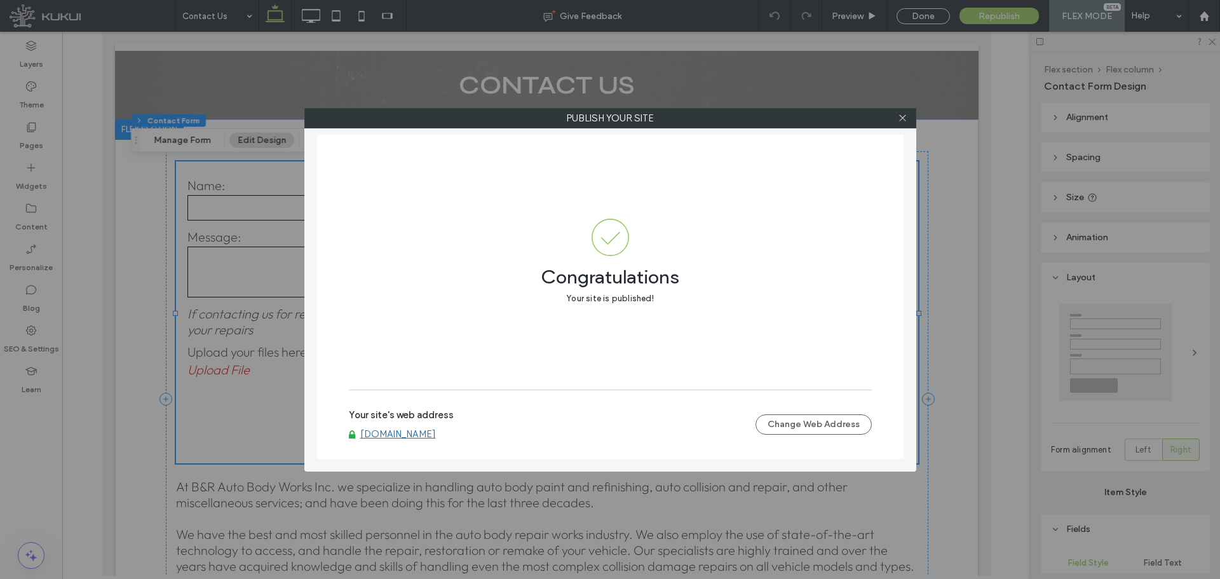
click at [436, 432] on link "[DOMAIN_NAME]" at bounding box center [398, 433] width 76 height 11
click at [901, 116] on icon at bounding box center [903, 118] width 10 height 10
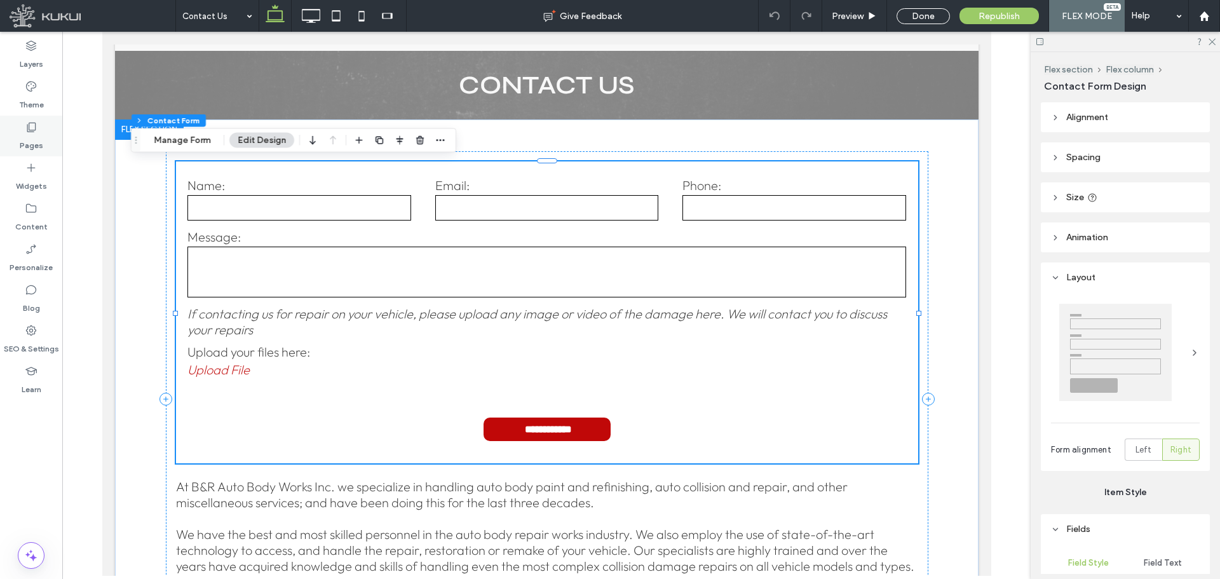
click at [33, 149] on label "Pages" at bounding box center [32, 142] width 24 height 18
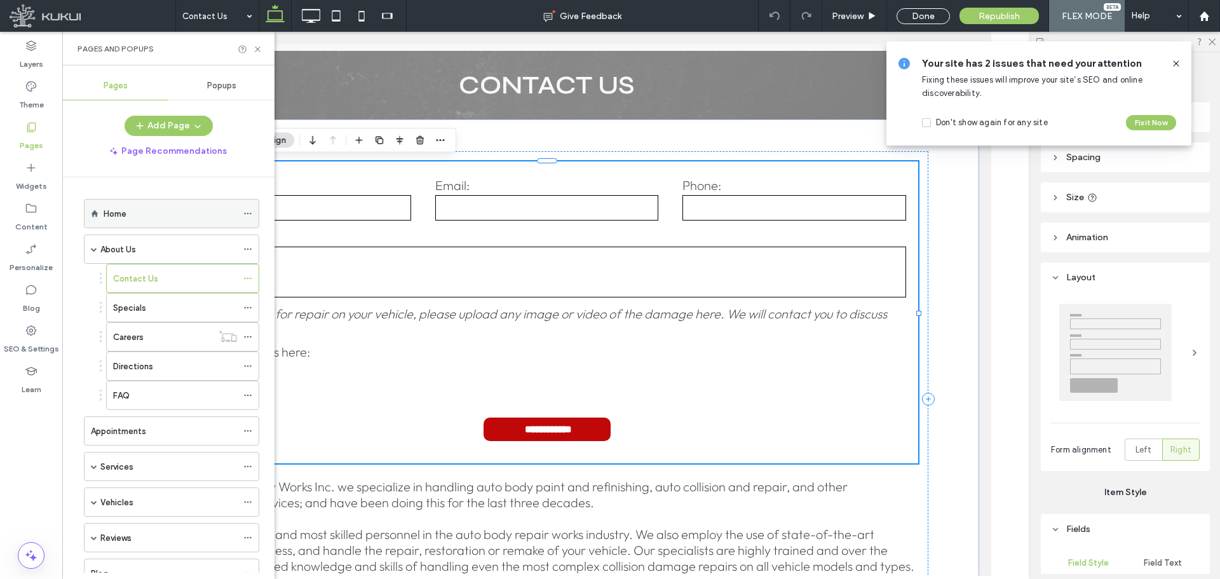
click at [172, 214] on div "Home" at bounding box center [170, 213] width 133 height 13
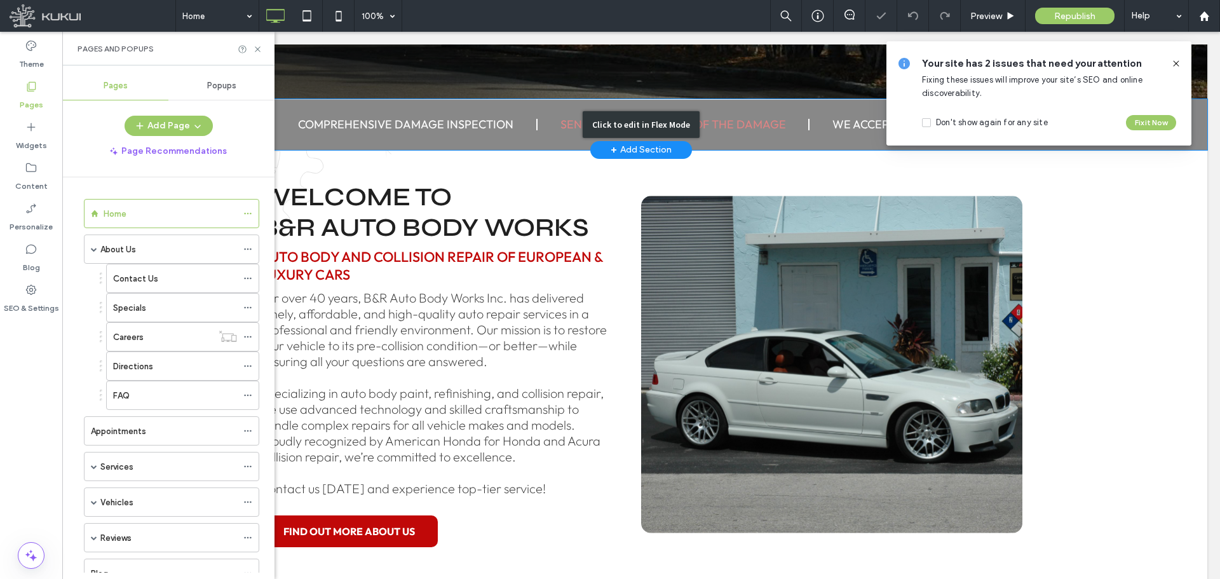
click at [639, 115] on div "Click to edit in Flex Mode" at bounding box center [641, 124] width 117 height 27
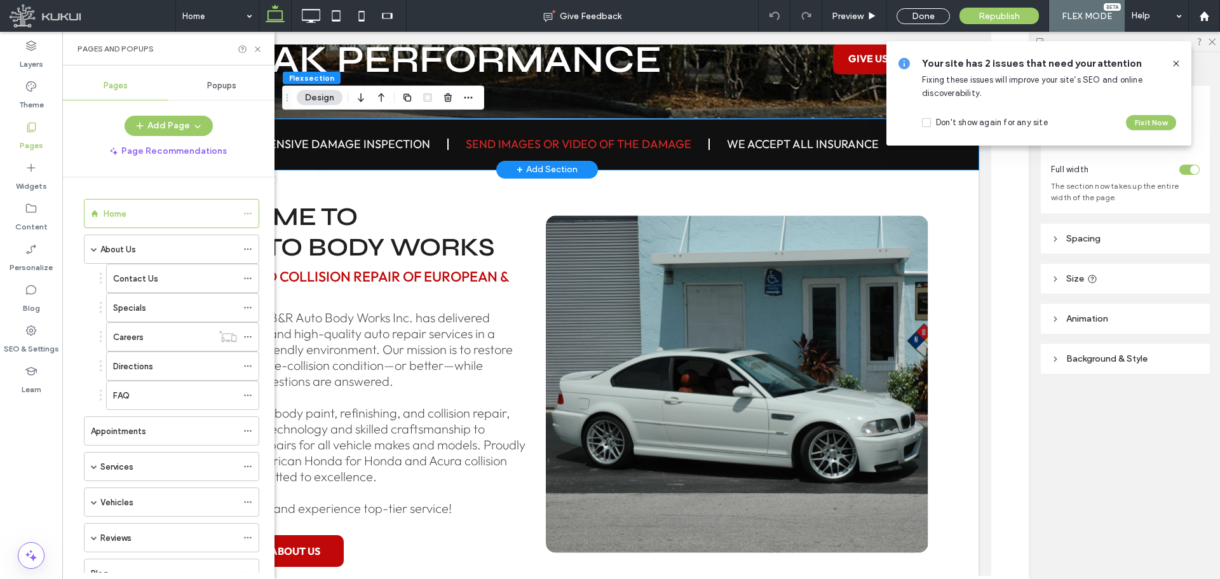
click at [628, 139] on link "Send Images Or Video Of THe Damage" at bounding box center [578, 144] width 226 height 15
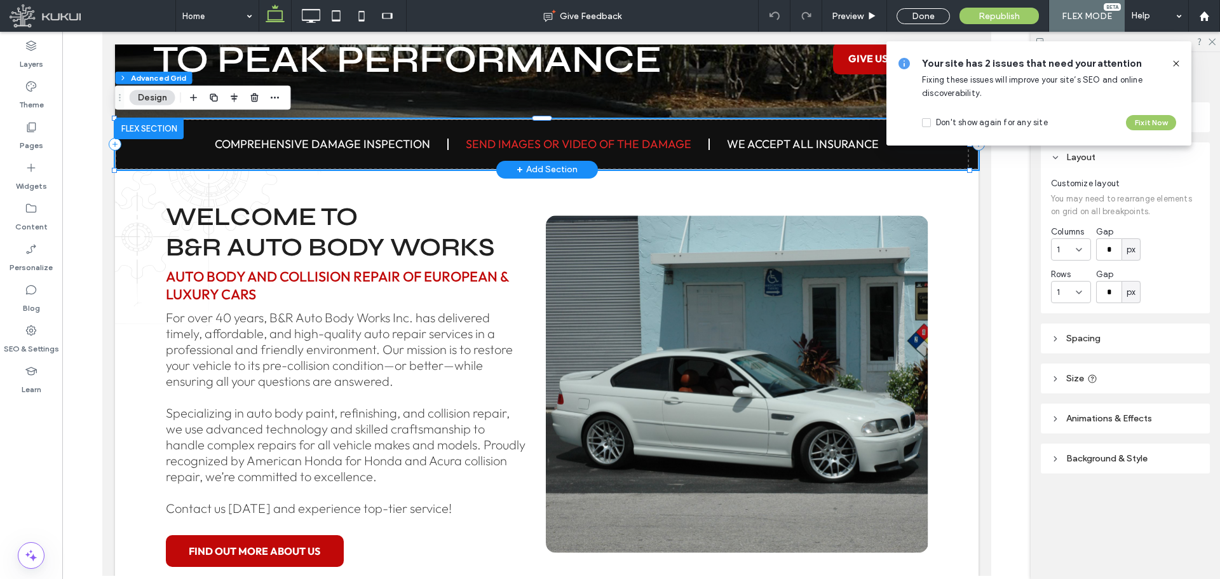
click at [628, 139] on link "Send Images Or Video Of THe Damage" at bounding box center [578, 144] width 226 height 15
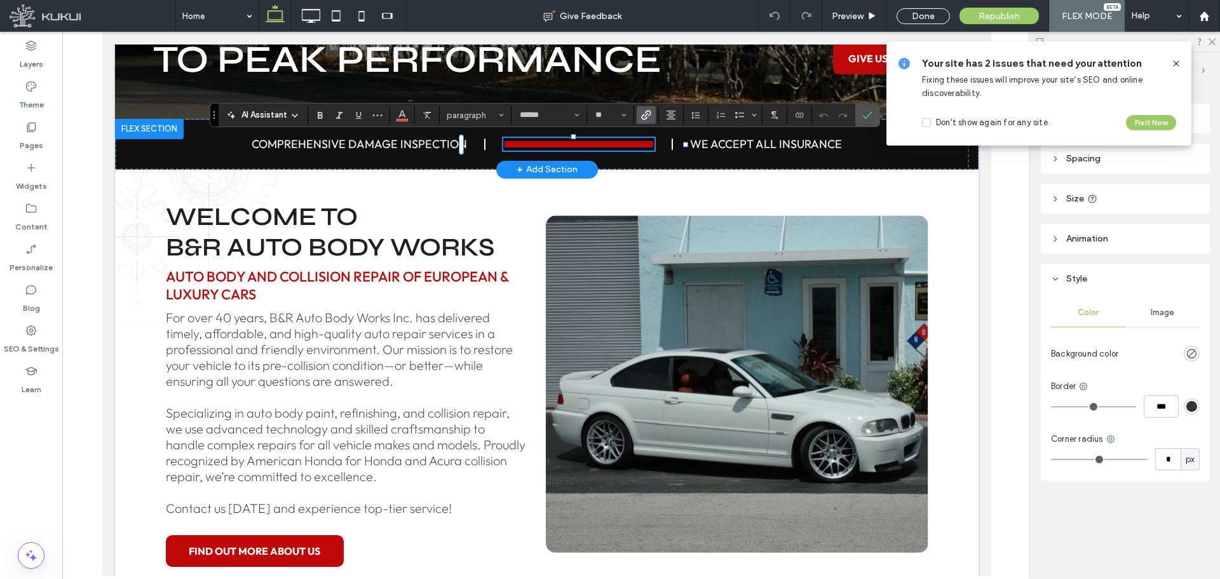
click at [654, 114] on label "Link" at bounding box center [646, 115] width 19 height 18
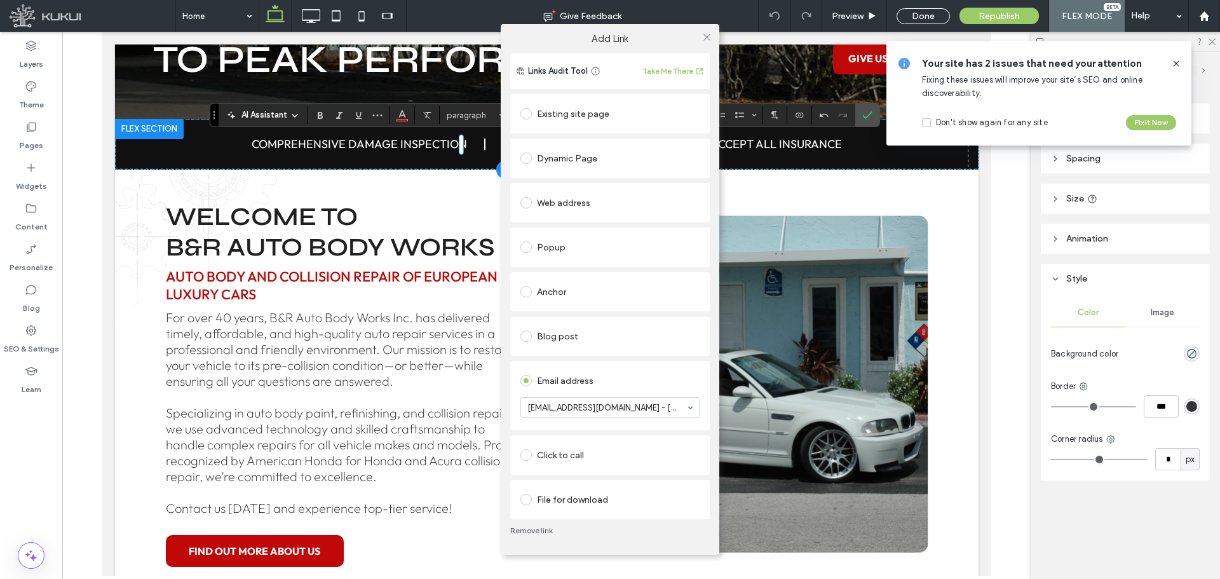
click at [636, 123] on div "Existing site page" at bounding box center [610, 114] width 179 height 20
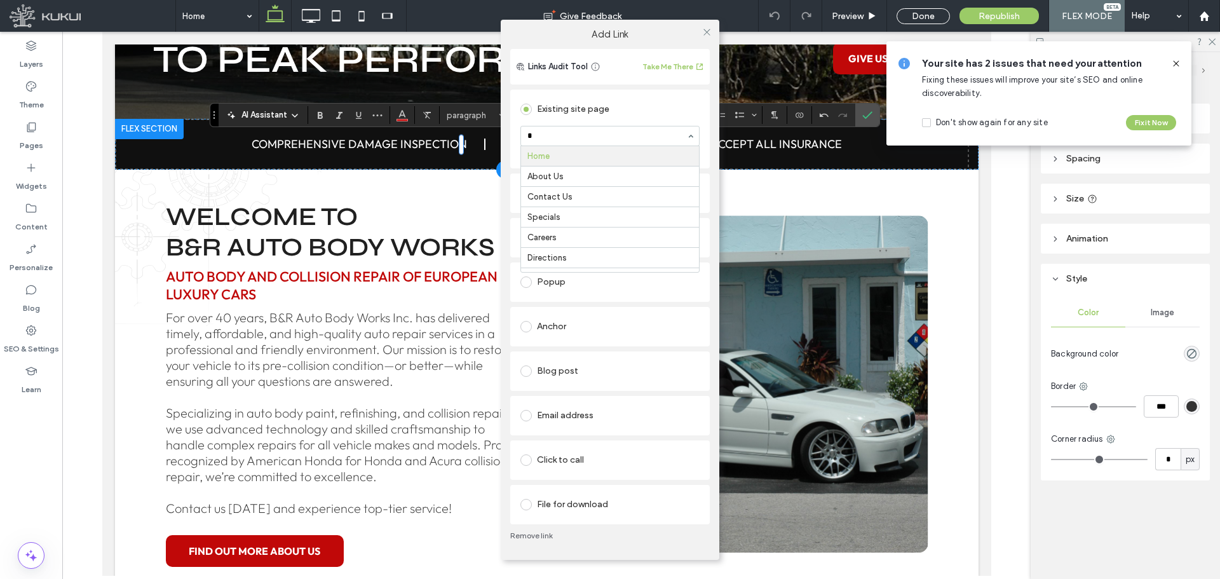
type input "**"
click at [709, 34] on icon at bounding box center [707, 32] width 10 height 10
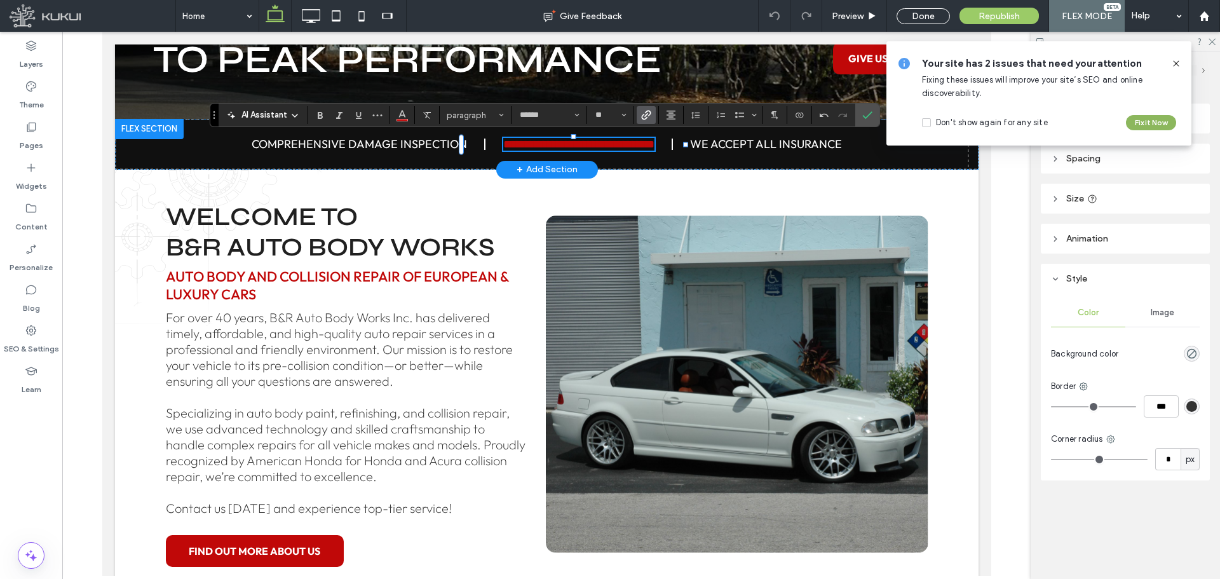
click at [1155, 121] on button "Fix it Now" at bounding box center [1151, 122] width 50 height 15
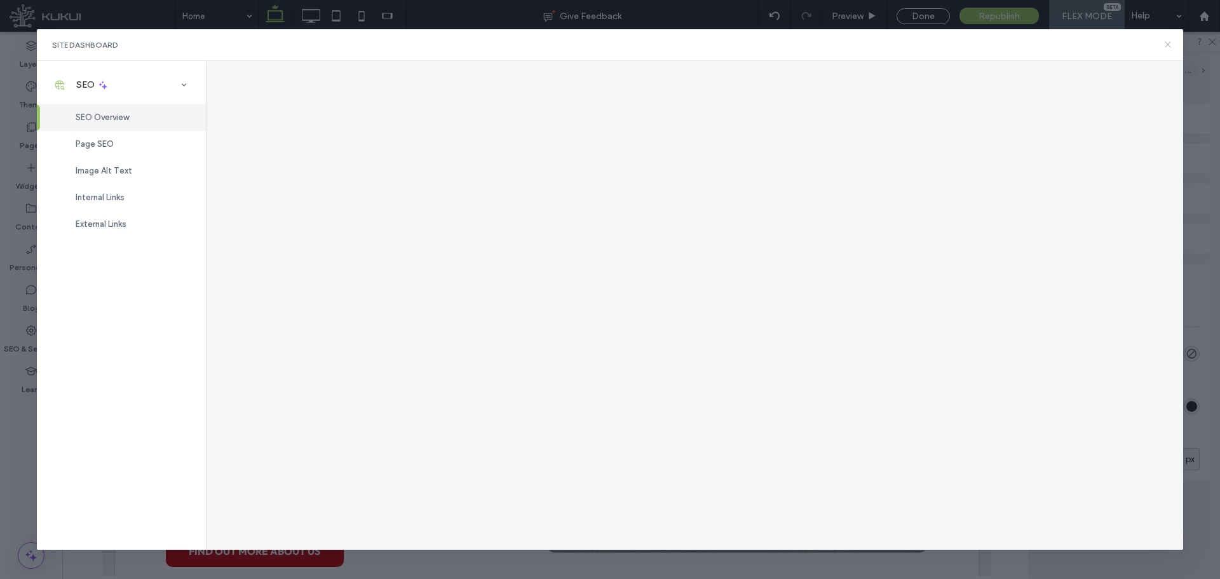
click at [1168, 49] on icon at bounding box center [1168, 44] width 10 height 10
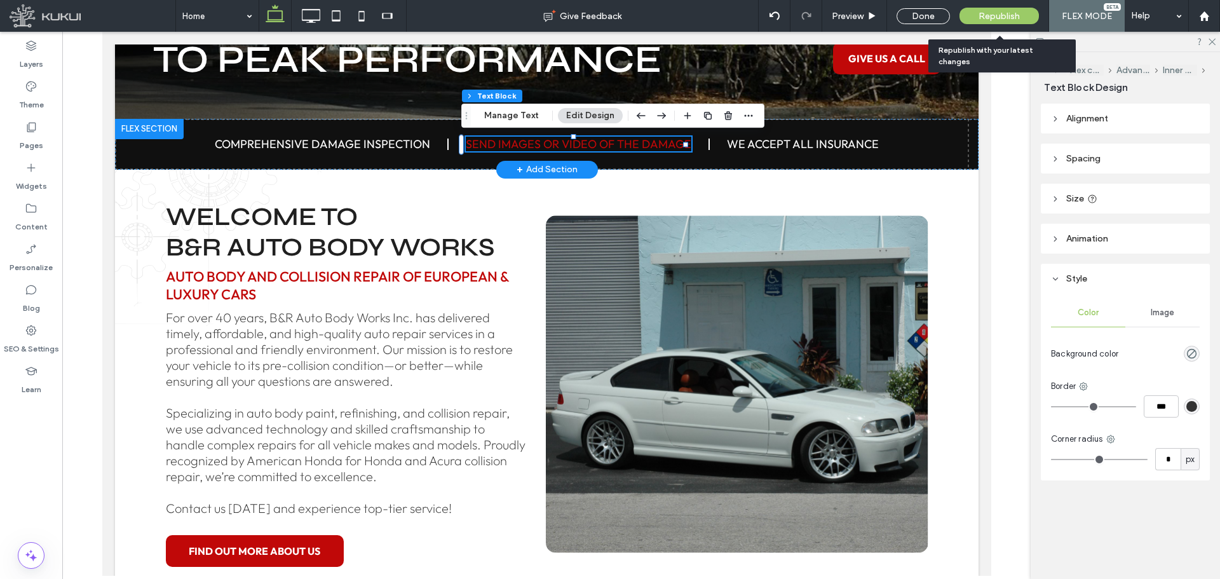
click at [1009, 16] on span "Republish" at bounding box center [999, 16] width 41 height 11
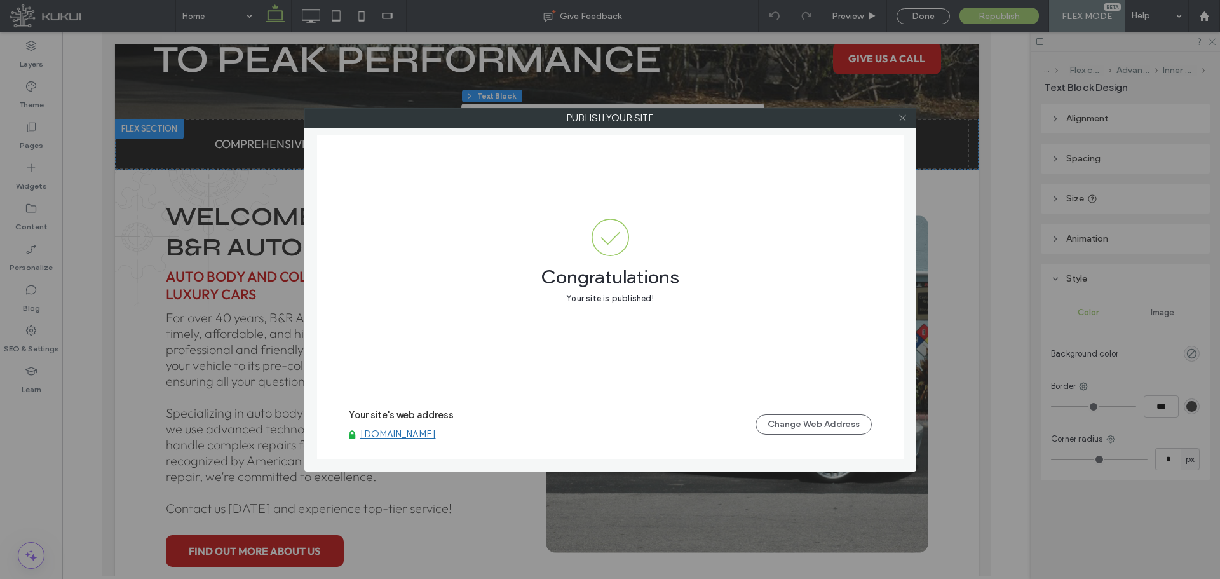
click at [906, 117] on icon at bounding box center [903, 118] width 10 height 10
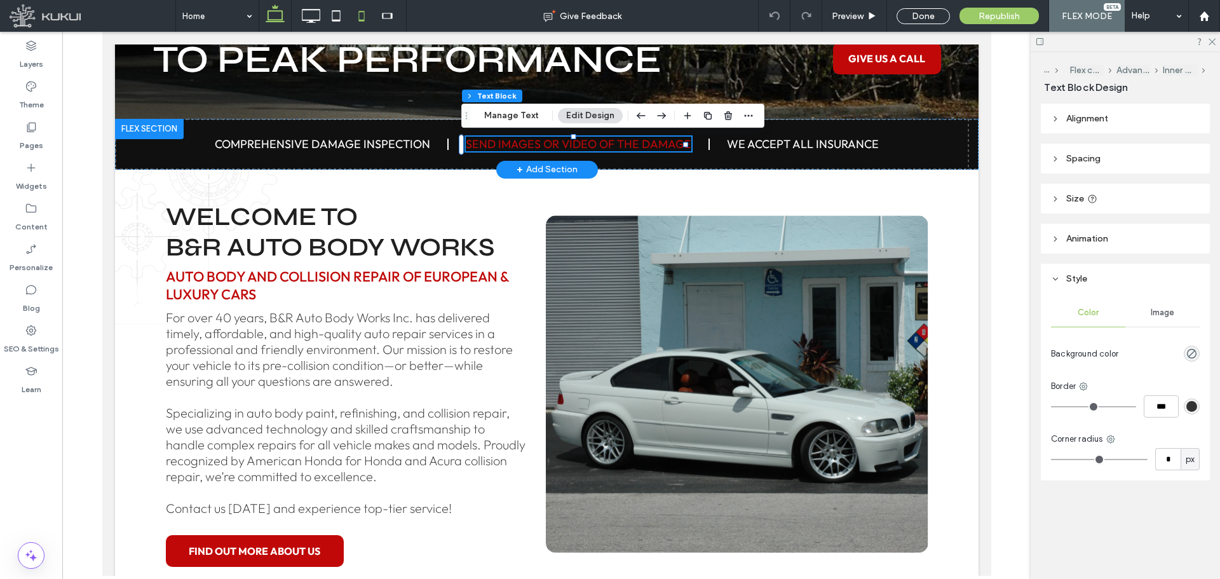
click at [369, 16] on icon at bounding box center [361, 15] width 25 height 25
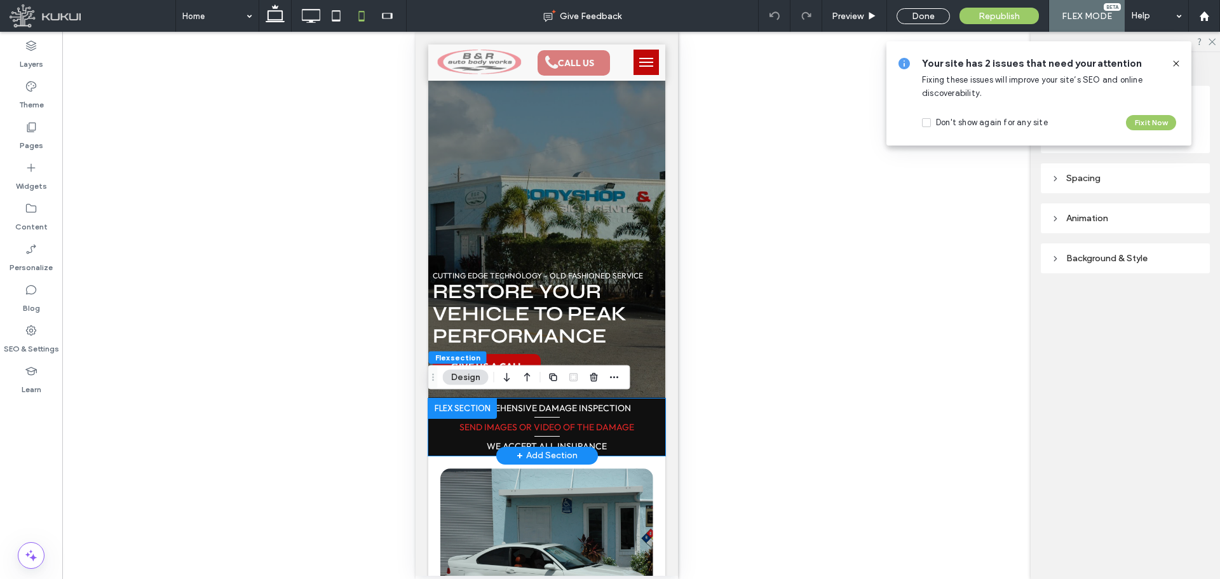
click at [496, 428] on link "Send Images Or Video Of THe Damage" at bounding box center [546, 426] width 175 height 11
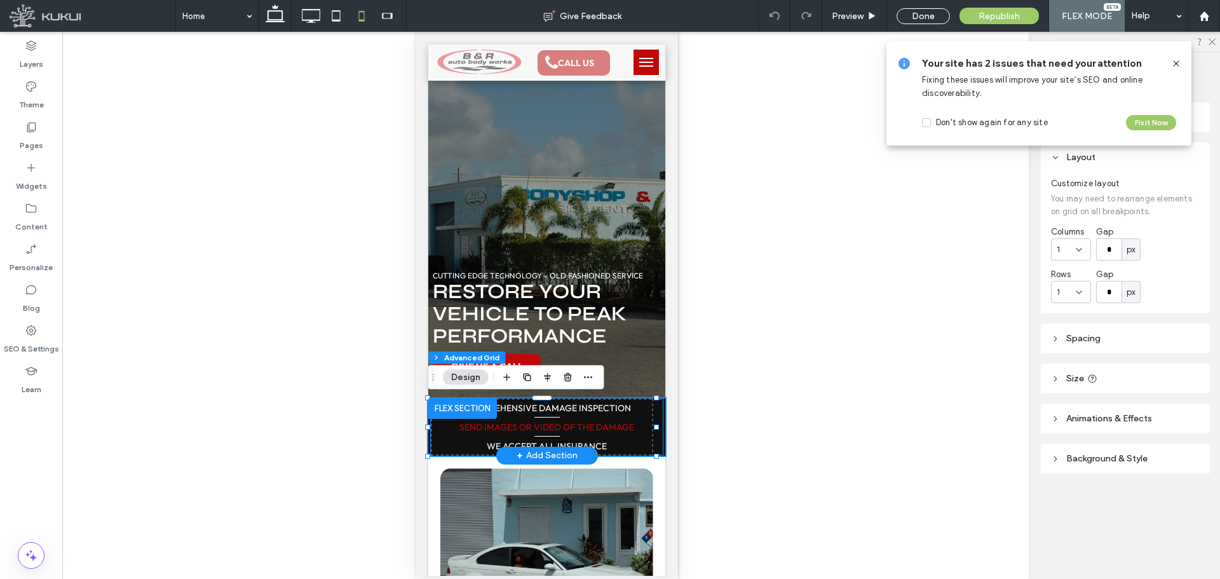
click at [497, 429] on link "Send Images Or Video Of THe Damage" at bounding box center [546, 426] width 175 height 11
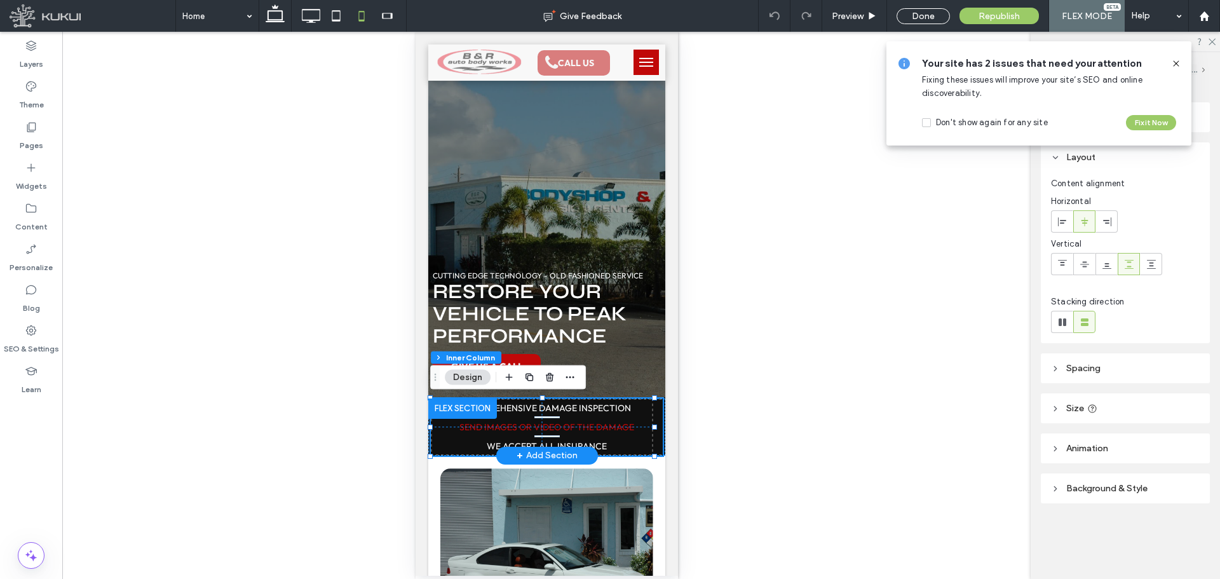
click at [497, 429] on link "Send Images Or Video Of THe Damage" at bounding box center [546, 426] width 175 height 11
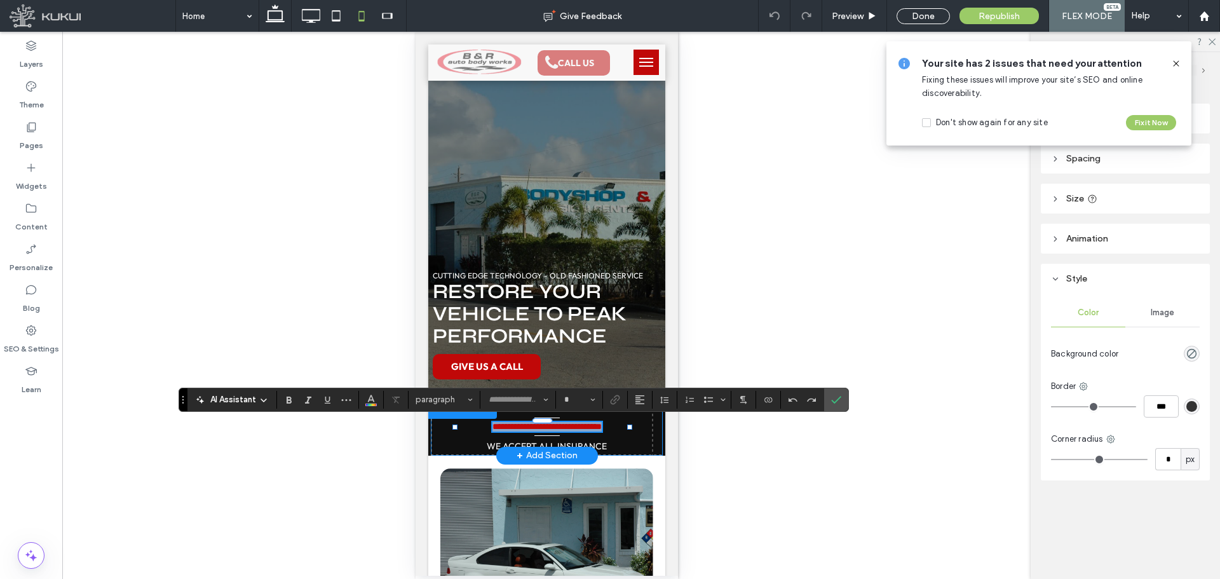
type input "******"
type input "**"
click at [618, 405] on span "Link" at bounding box center [615, 400] width 10 height 17
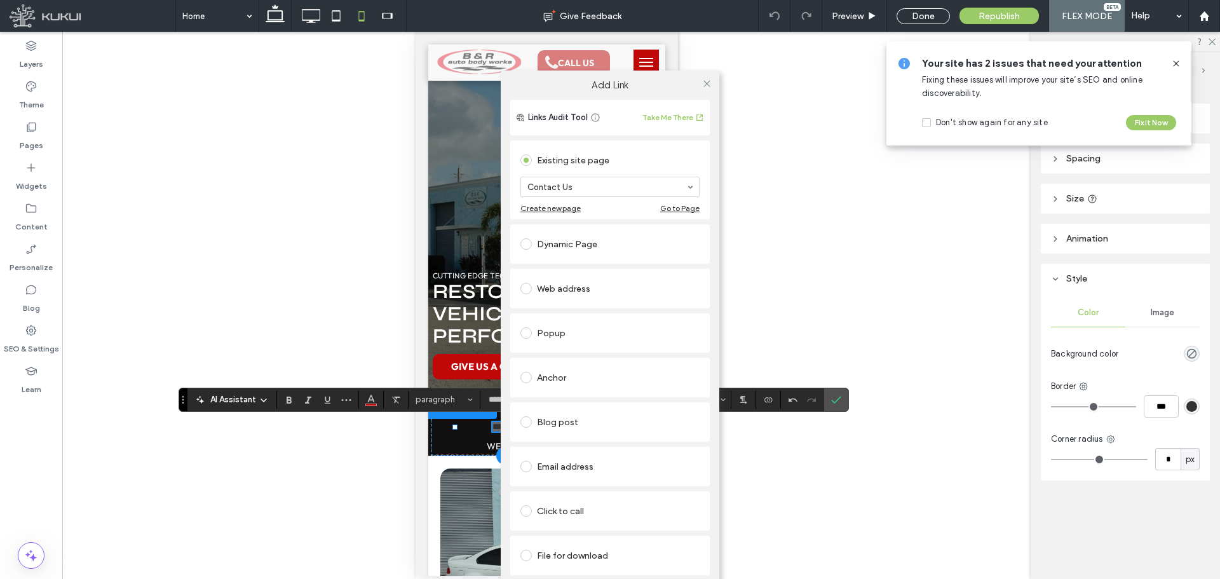
click at [846, 403] on div "Add Link Links Audit Tool Take Me There Existing site page Contact Us Create ne…" at bounding box center [610, 340] width 1220 height 579
click at [709, 83] on icon at bounding box center [707, 84] width 10 height 10
